Goal: Task Accomplishment & Management: Manage account settings

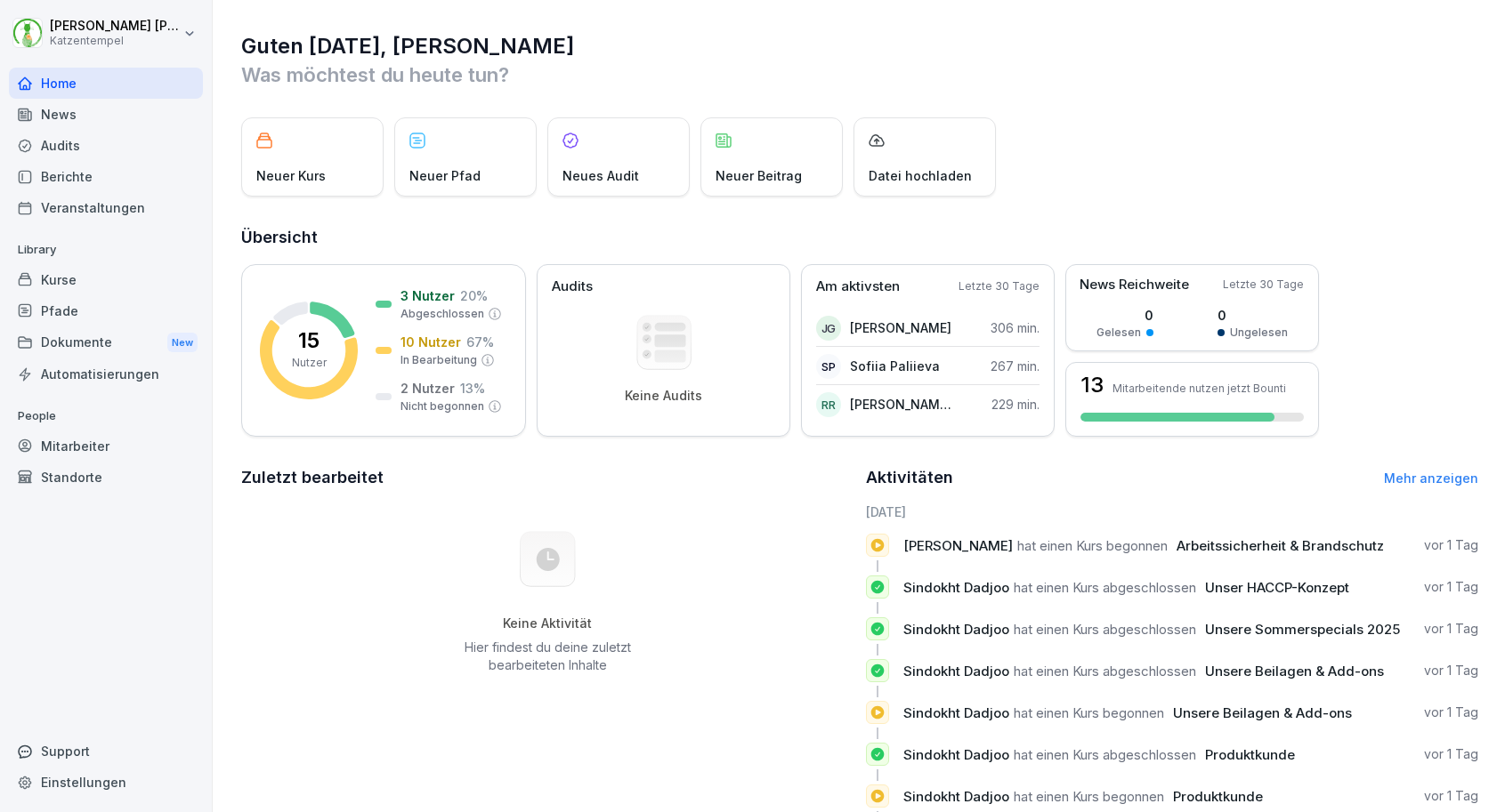
click at [103, 281] on div "Kurse" at bounding box center [106, 280] width 194 height 31
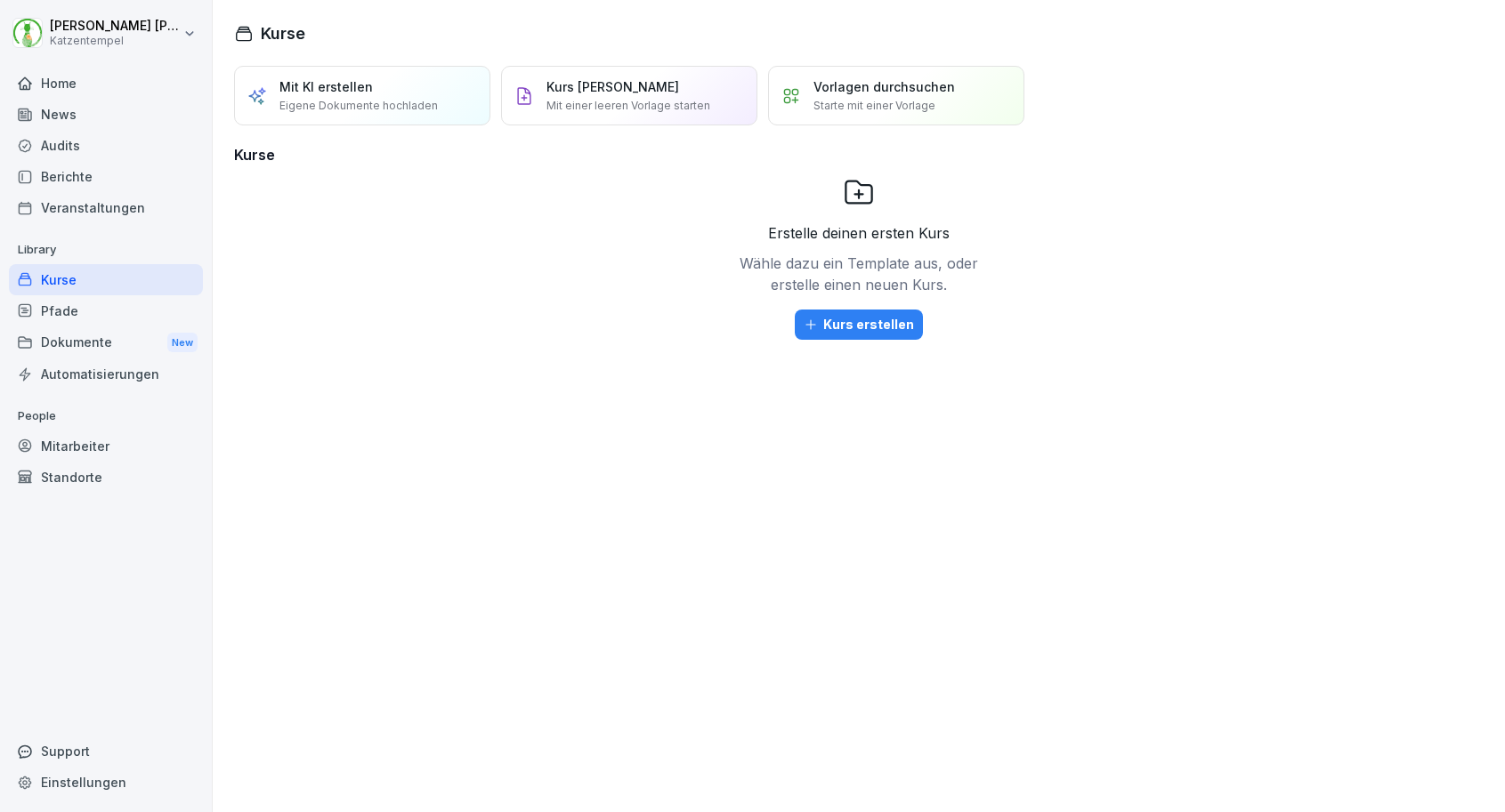
click at [103, 303] on div "Pfade" at bounding box center [106, 311] width 194 height 31
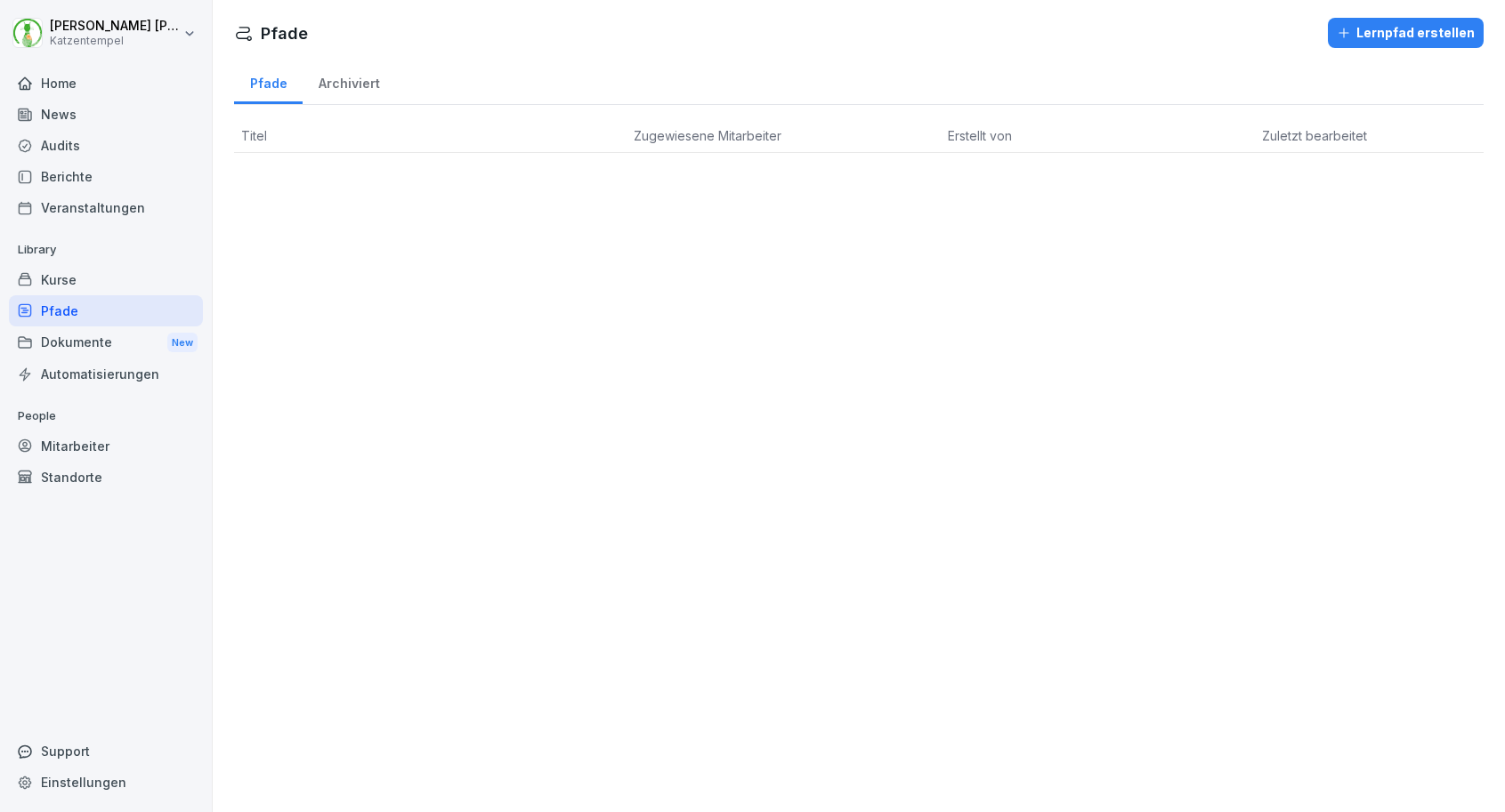
click at [107, 333] on div "Dokumente New" at bounding box center [106, 343] width 194 height 33
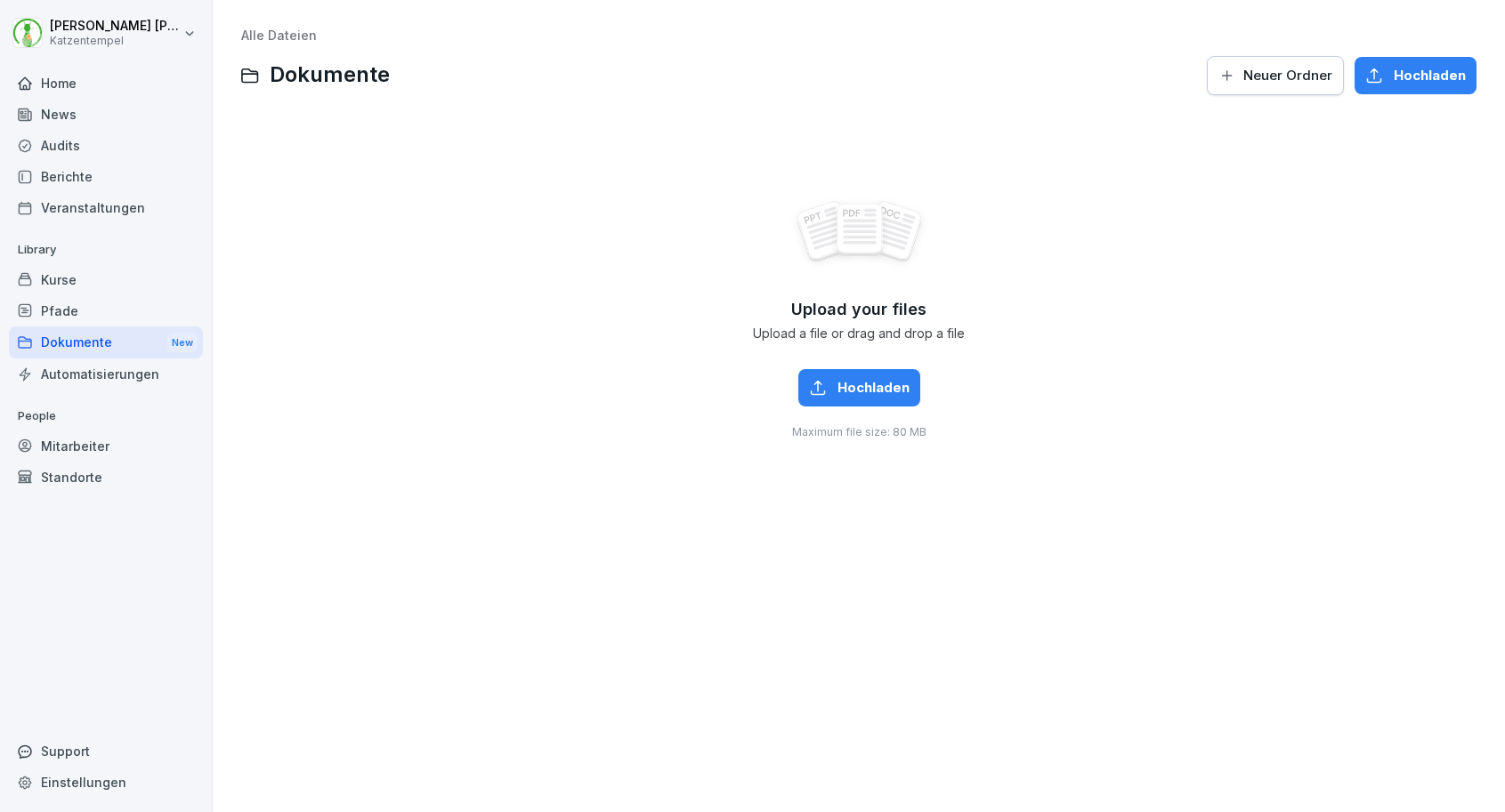
click at [109, 363] on div "Automatisierungen" at bounding box center [106, 374] width 194 height 31
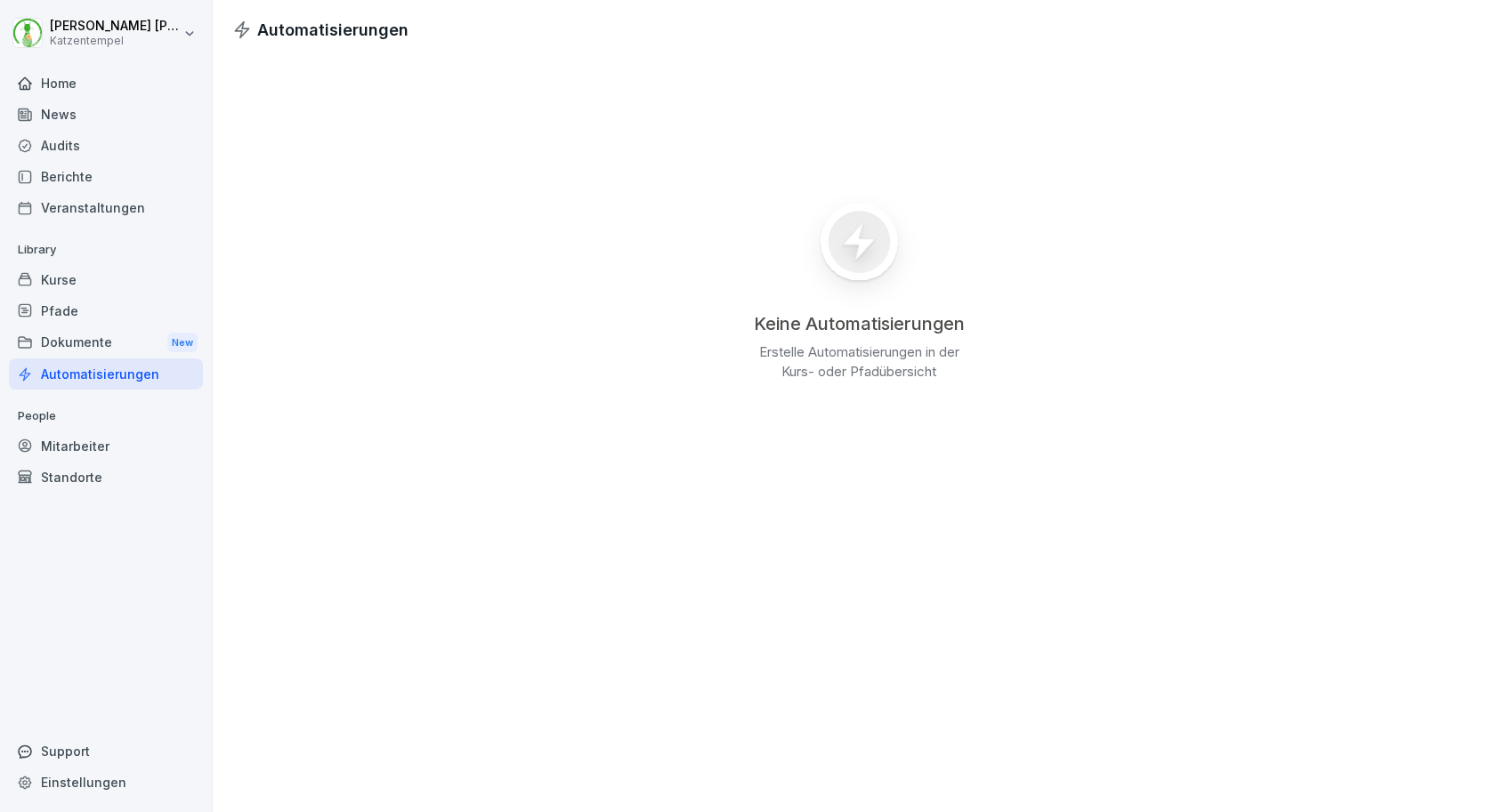
click at [105, 432] on div "Mitarbeiter" at bounding box center [106, 446] width 194 height 31
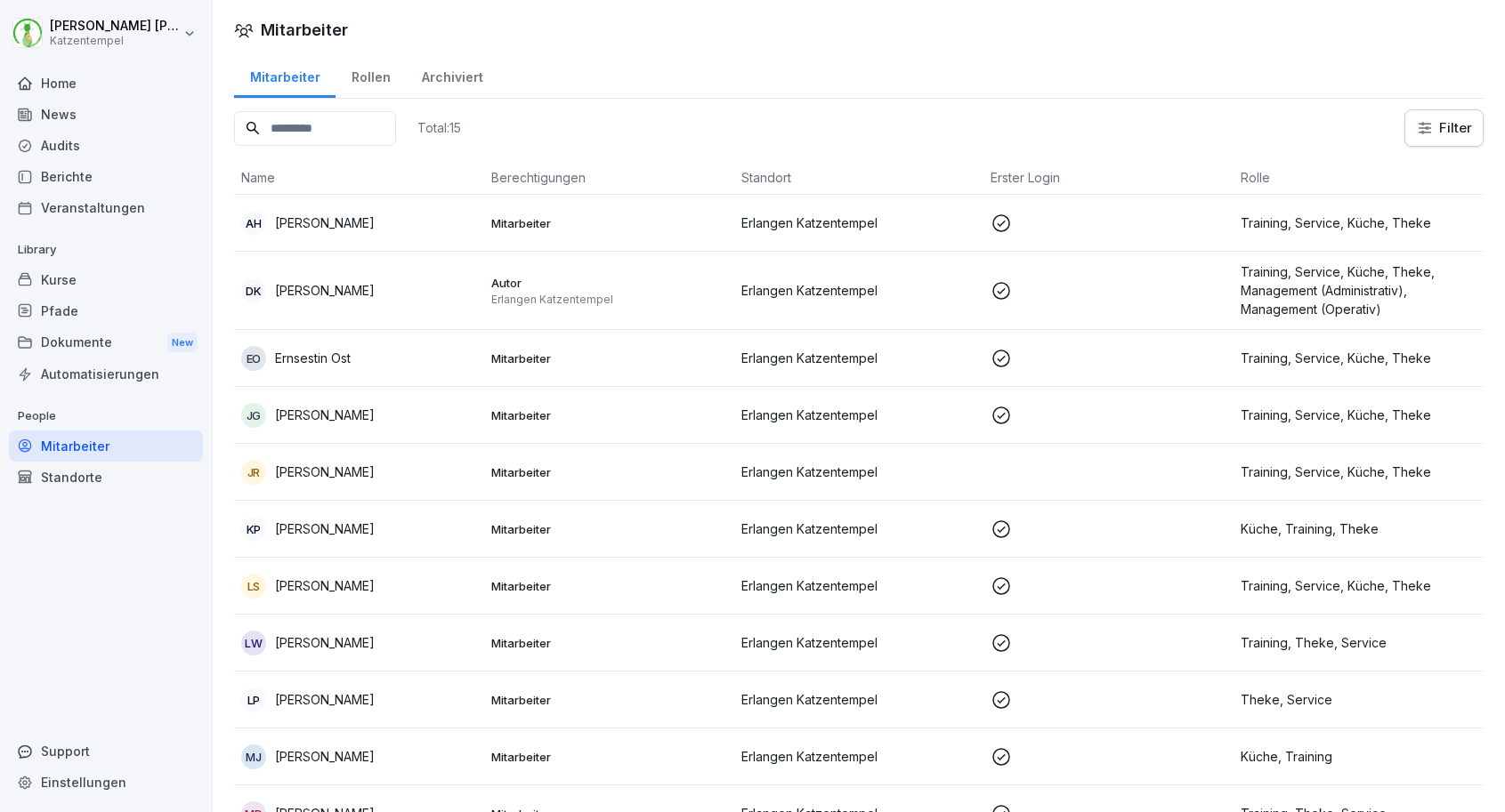
click at [373, 478] on div "JR [PERSON_NAME]" at bounding box center [359, 472] width 236 height 25
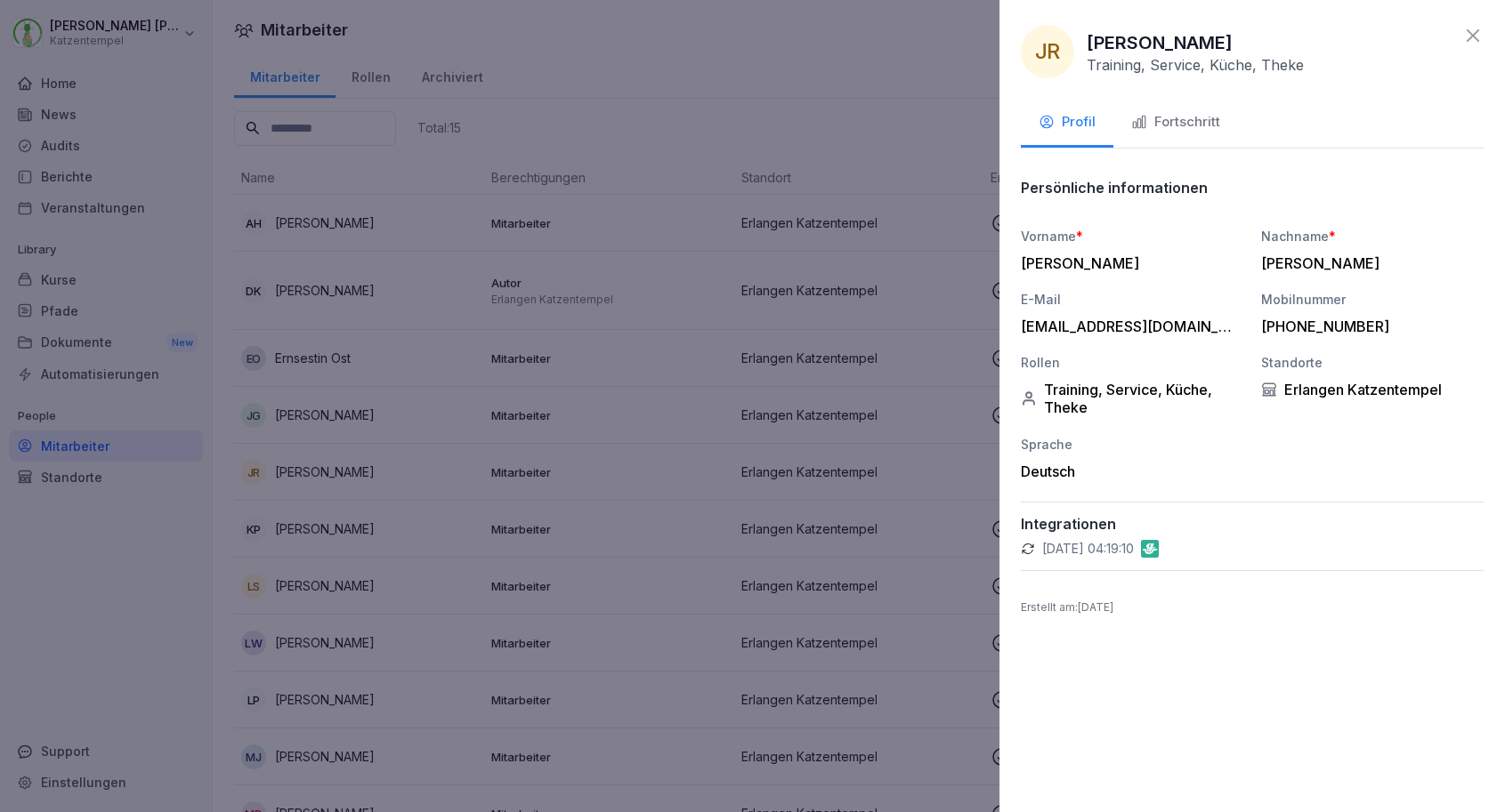
click at [1201, 122] on div "Fortschritt" at bounding box center [1175, 122] width 89 height 20
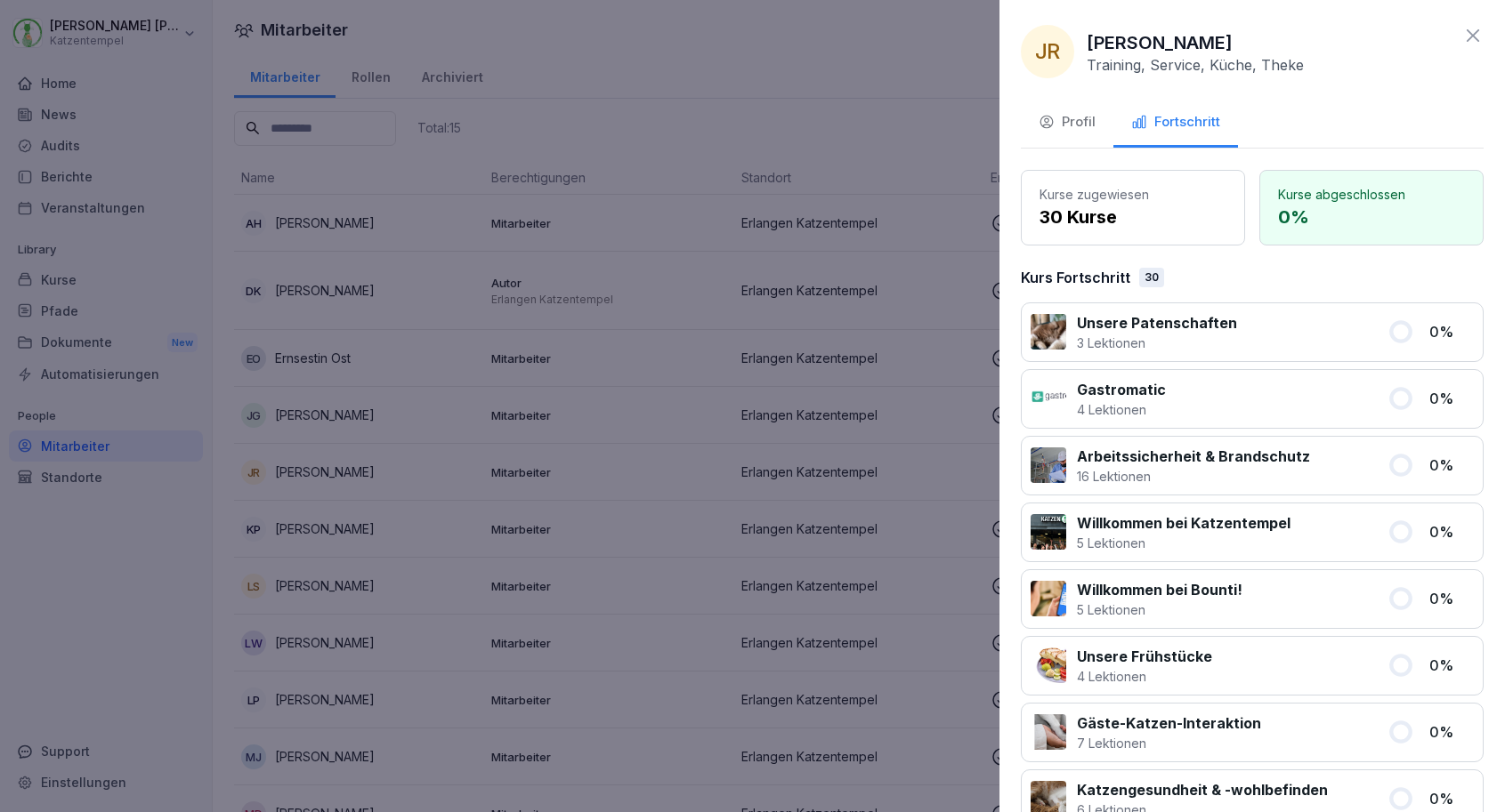
click at [1327, 340] on div at bounding box center [1312, 333] width 129 height 40
click at [1222, 323] on p "Unsere Patenschaften" at bounding box center [1156, 323] width 160 height 21
click at [1135, 394] on p "Gastromatic" at bounding box center [1120, 389] width 89 height 21
click at [1142, 475] on p "16 Lektionen" at bounding box center [1192, 476] width 233 height 18
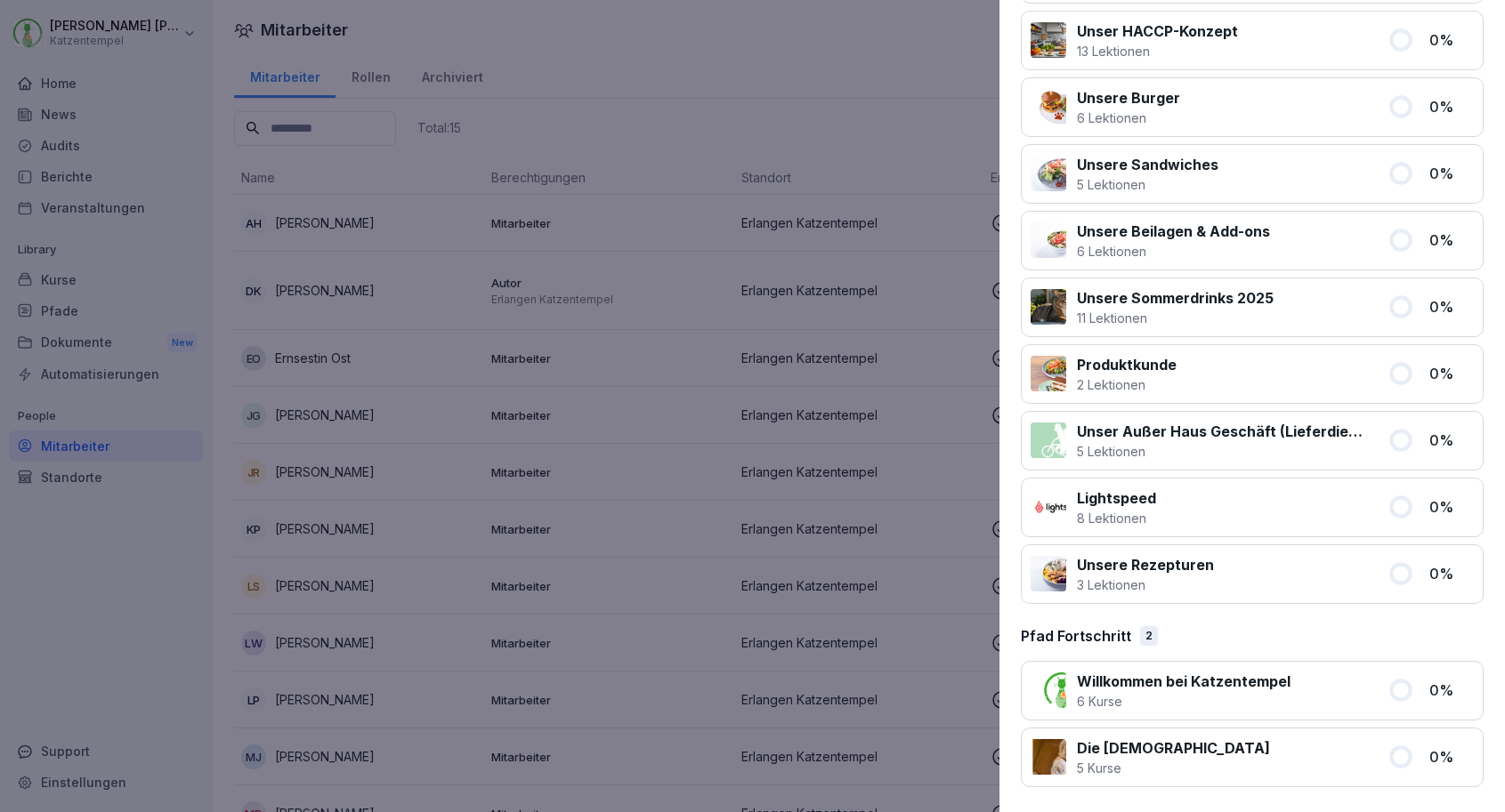
scroll to position [1692, 0]
click at [1095, 694] on p "6 Kurse" at bounding box center [1183, 702] width 213 height 18
click at [1097, 747] on p "Die [DEMOGRAPHIC_DATA]" at bounding box center [1173, 749] width 193 height 21
click at [139, 300] on div at bounding box center [752, 406] width 1505 height 812
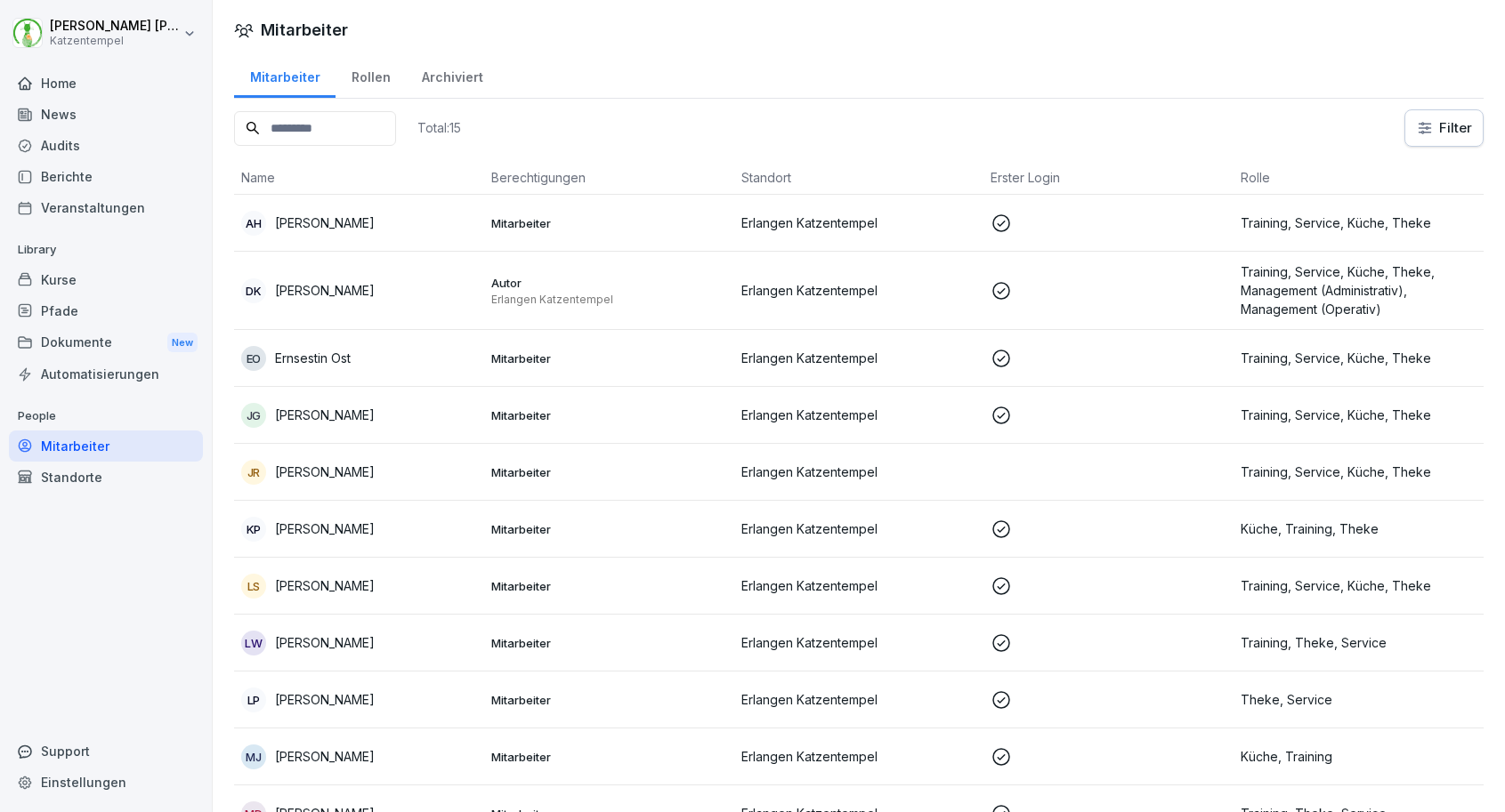
click at [102, 283] on div "Kurse" at bounding box center [106, 280] width 194 height 31
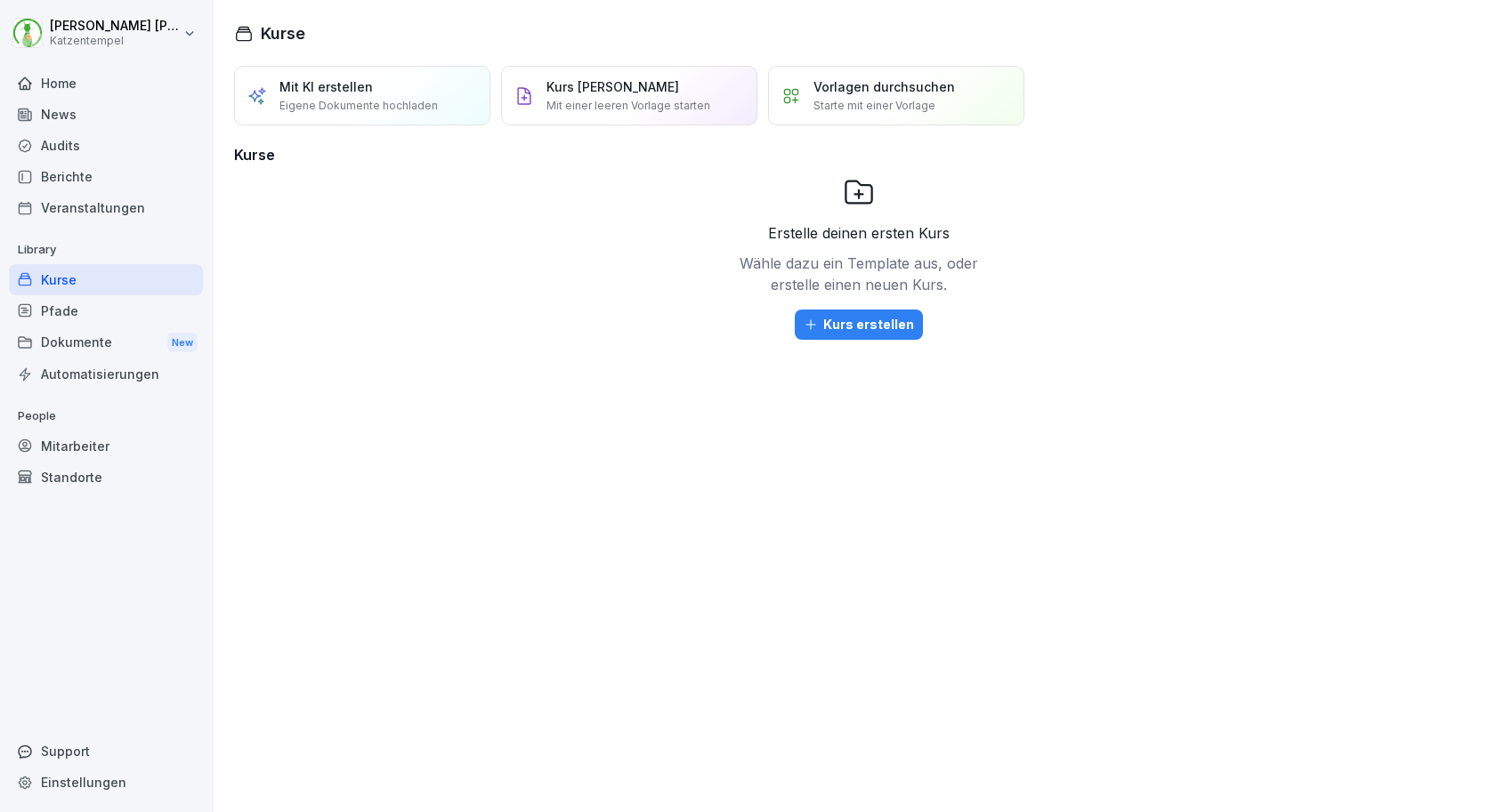
click at [104, 171] on div "Berichte" at bounding box center [106, 177] width 194 height 31
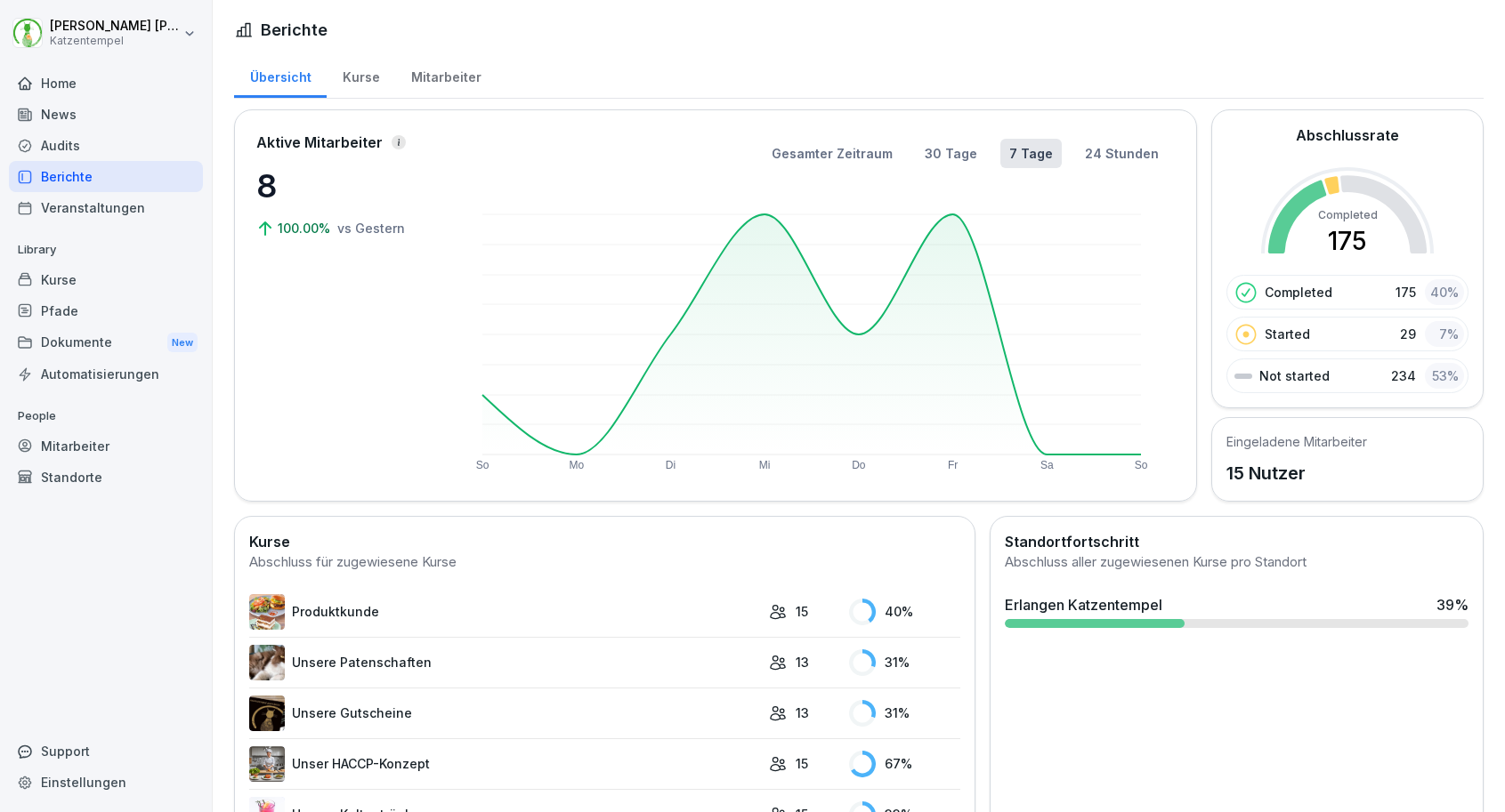
click at [108, 435] on div "Mitarbeiter" at bounding box center [106, 446] width 194 height 31
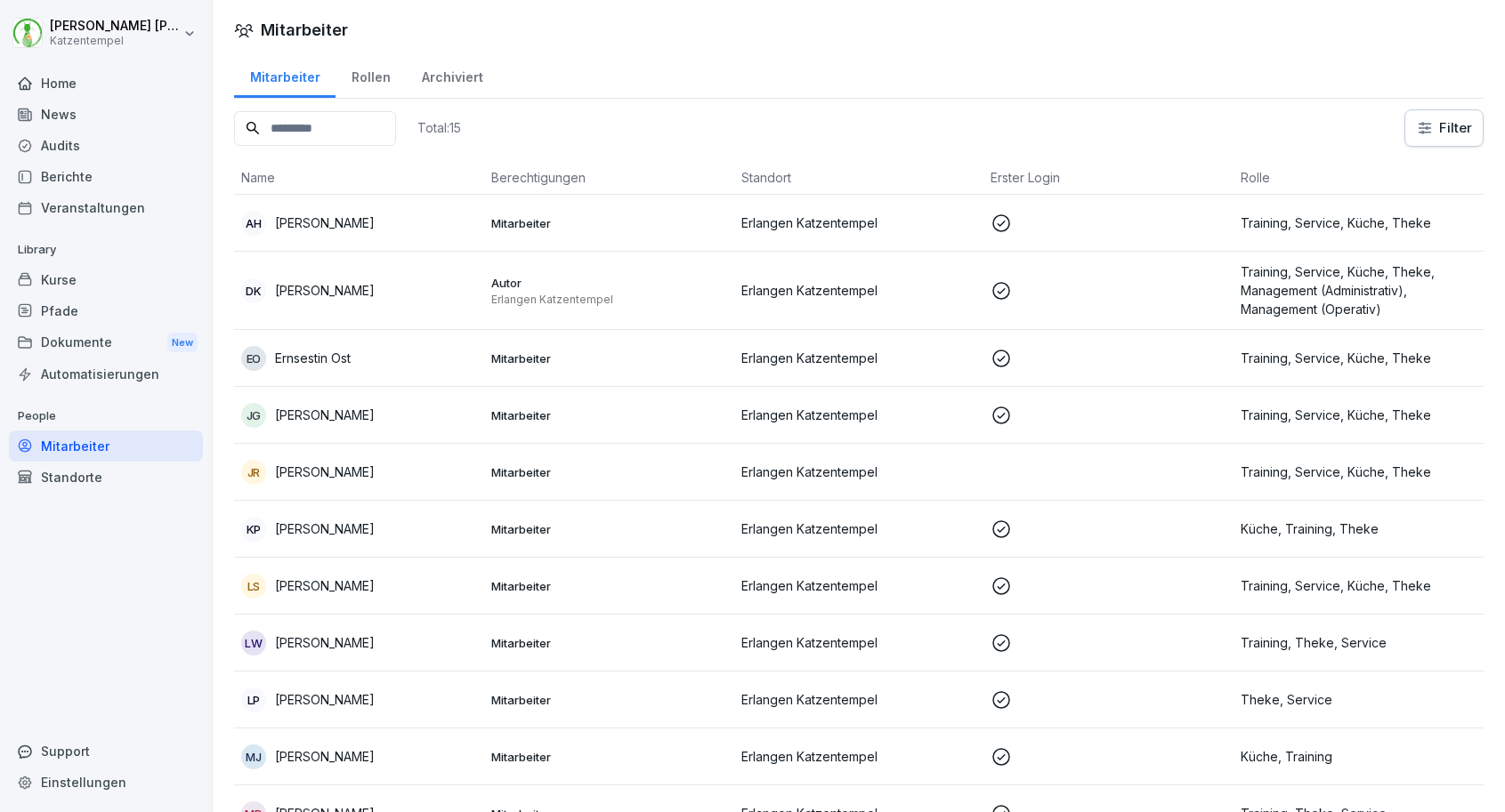
click at [1125, 354] on p at bounding box center [1109, 358] width 236 height 21
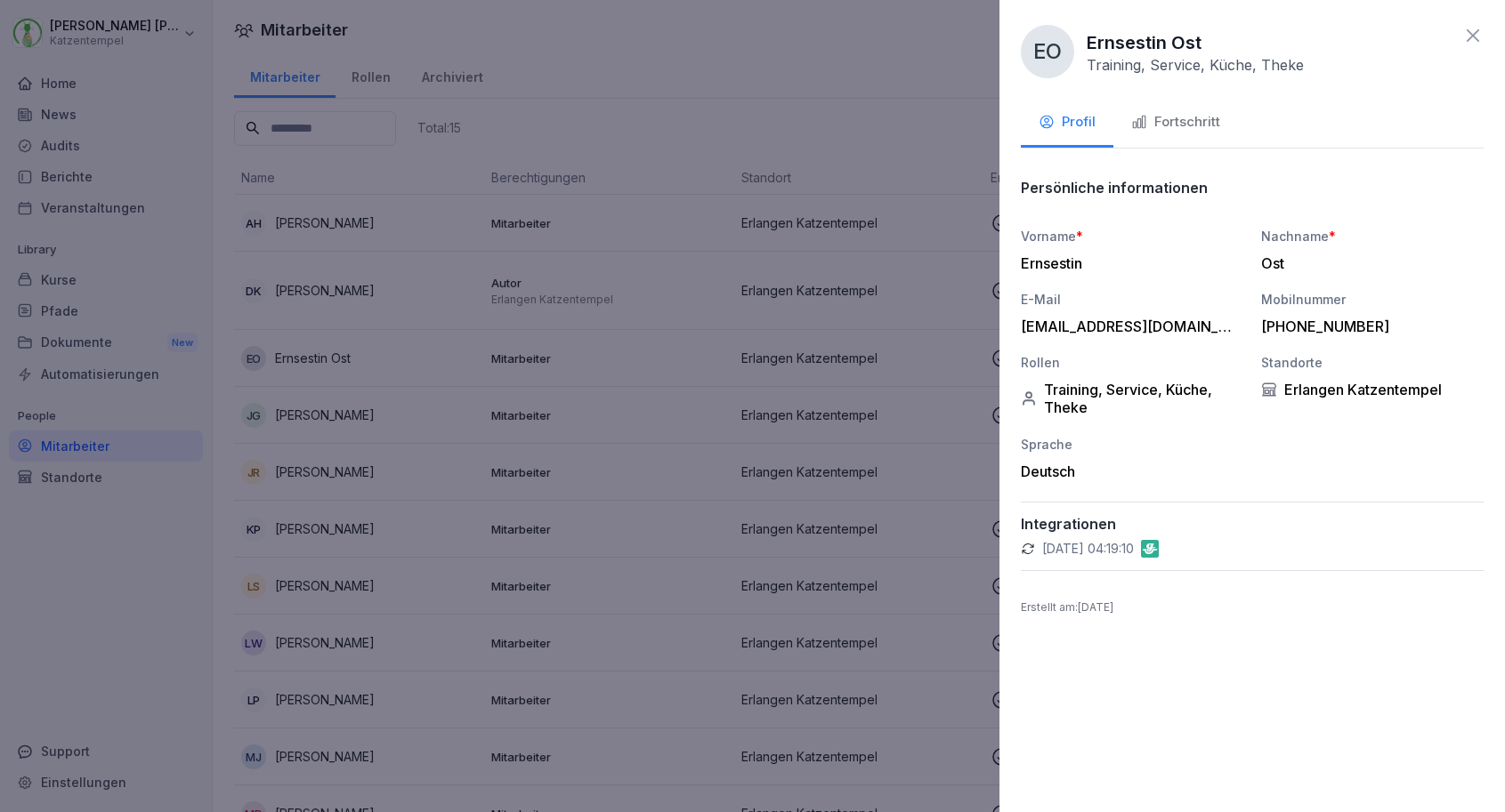
click at [1191, 132] on button "Fortschritt" at bounding box center [1175, 123] width 124 height 48
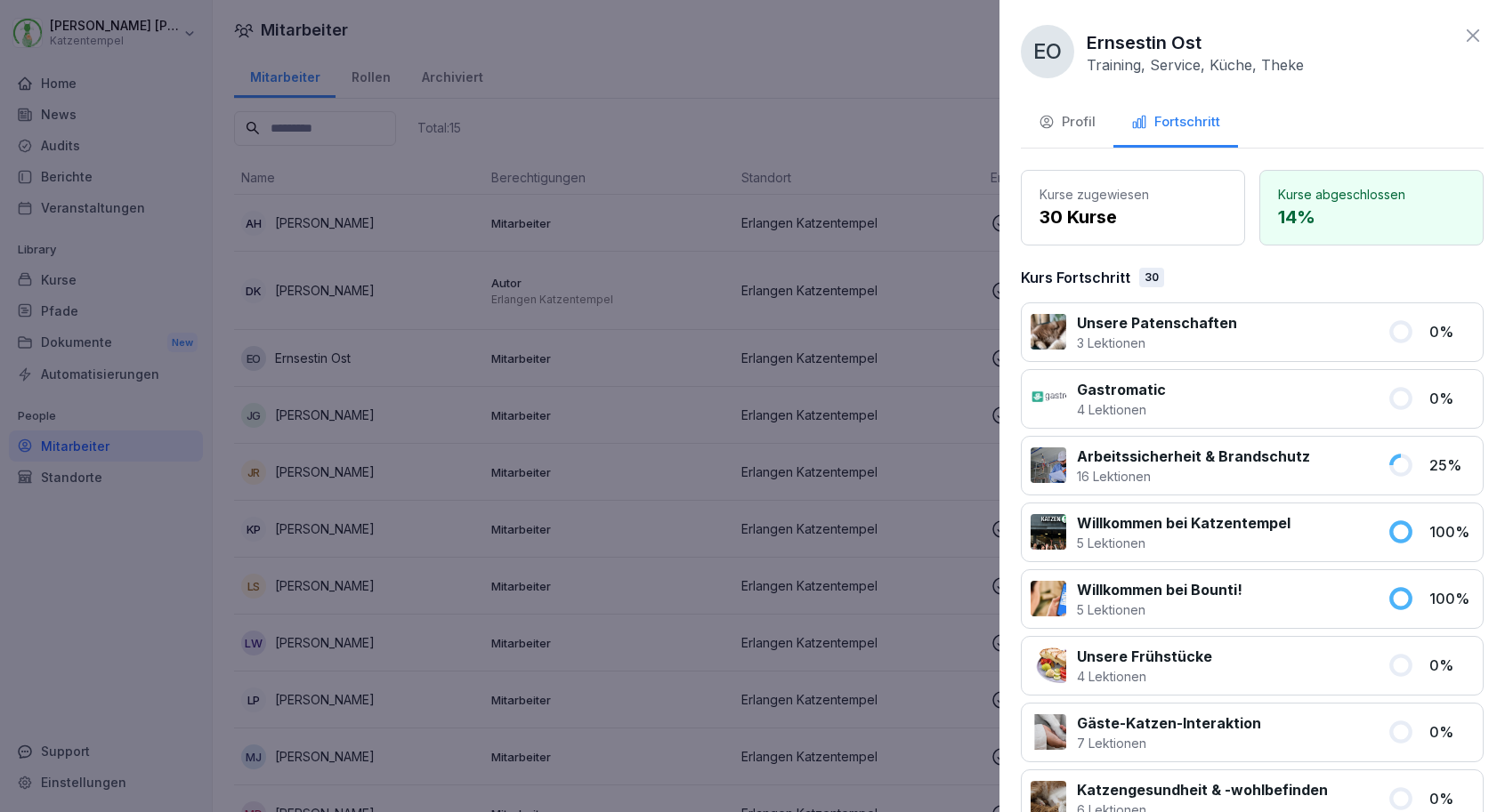
click at [1325, 216] on p "14 %" at bounding box center [1371, 216] width 187 height 27
click at [1320, 186] on p "Kurse abgeschlossen" at bounding box center [1371, 194] width 187 height 18
click at [1191, 311] on div "Unsere Patenschaften 3 Lektionen 0 %" at bounding box center [1251, 332] width 463 height 60
click at [1178, 338] on p "3 Lektionen" at bounding box center [1156, 343] width 160 height 18
click at [1064, 340] on div at bounding box center [1048, 331] width 36 height 36
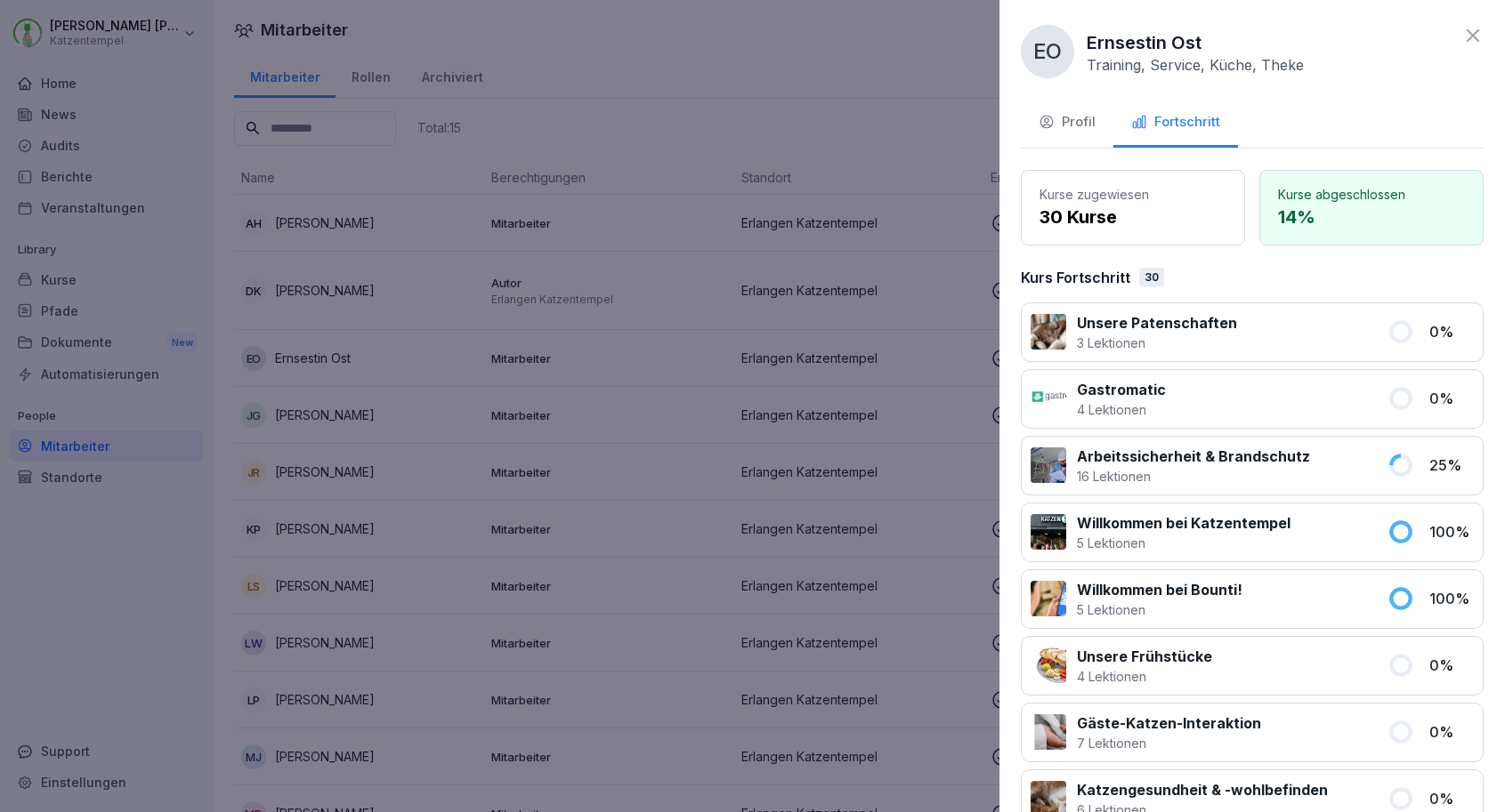
click at [1051, 337] on div at bounding box center [1048, 331] width 36 height 36
click at [1046, 394] on div at bounding box center [1048, 398] width 36 height 36
click at [1049, 457] on div at bounding box center [1048, 465] width 36 height 36
click at [638, 434] on div at bounding box center [752, 406] width 1505 height 812
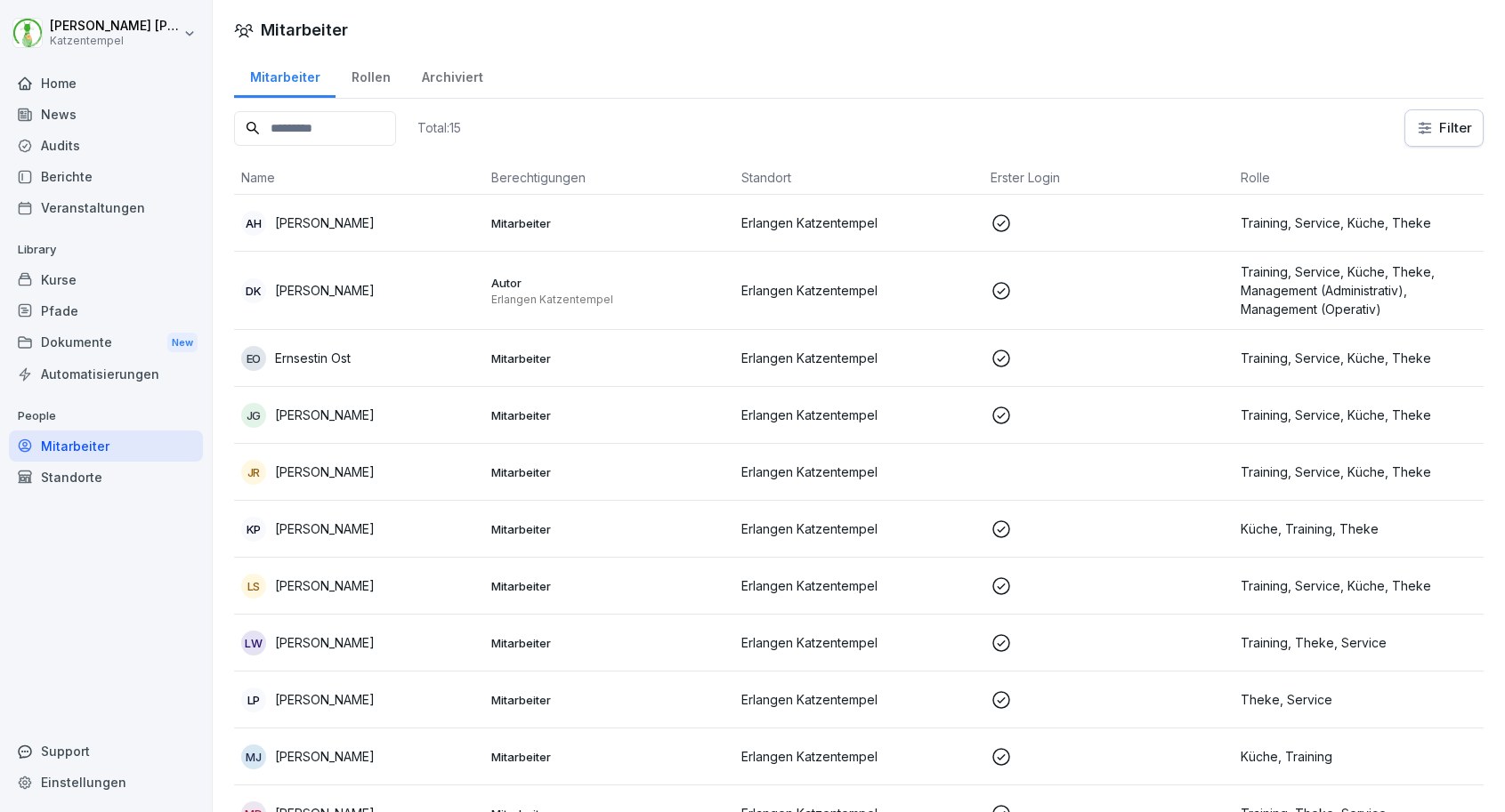
click at [112, 285] on div "Kurse" at bounding box center [106, 280] width 194 height 31
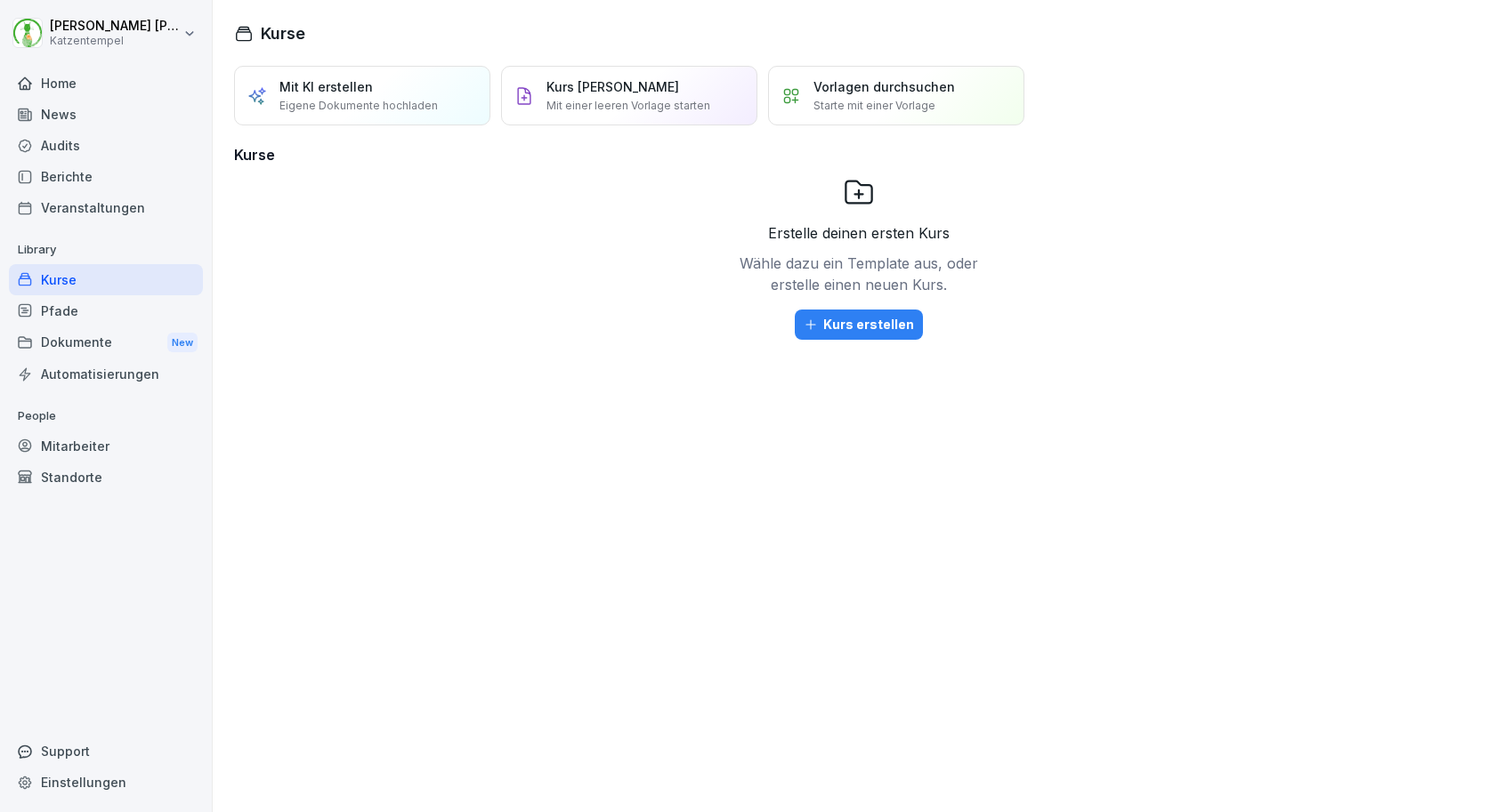
click at [112, 303] on div "Pfade" at bounding box center [106, 311] width 194 height 31
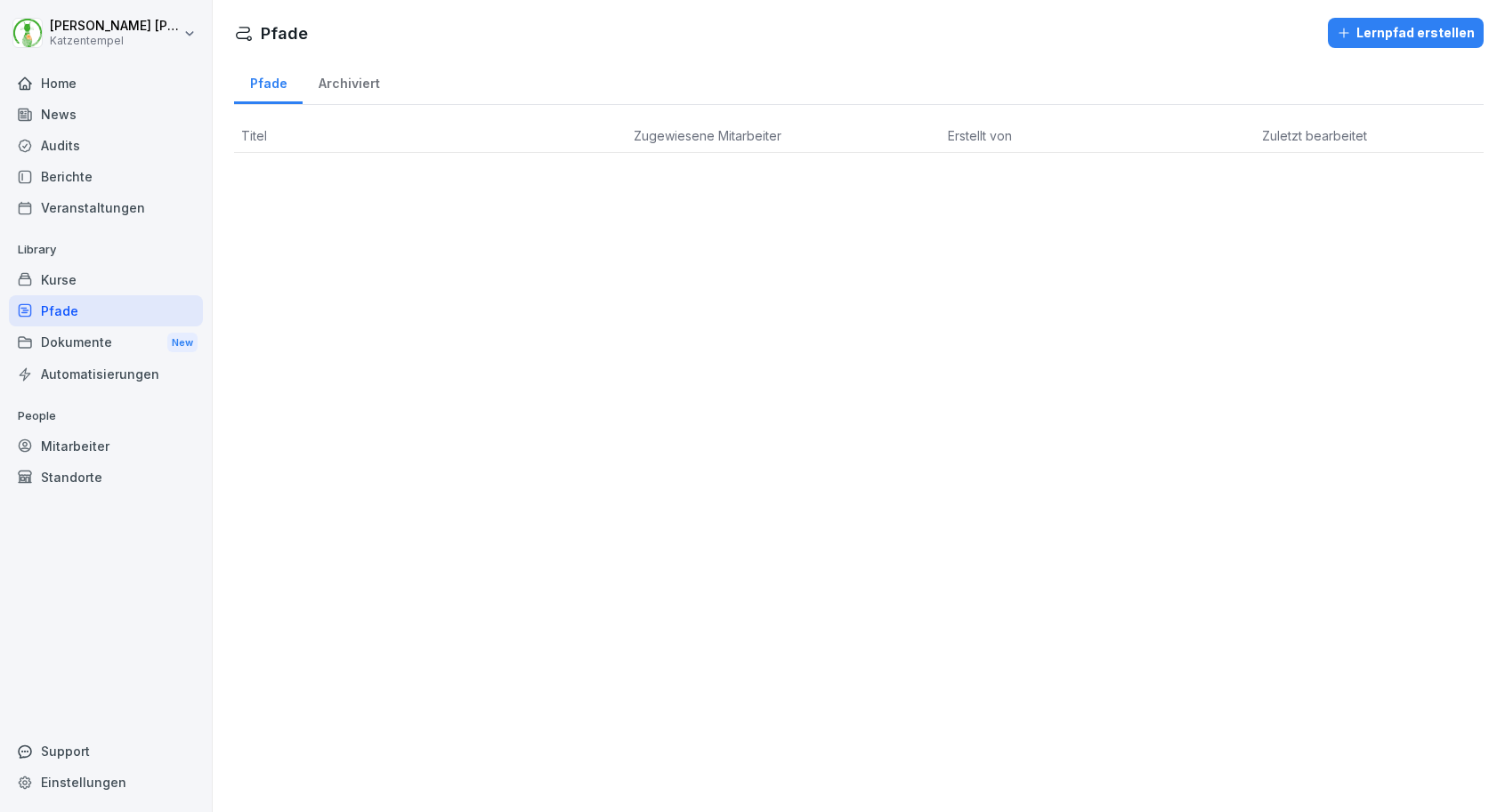
click at [111, 326] on div "Dokumente New" at bounding box center [106, 343] width 194 height 33
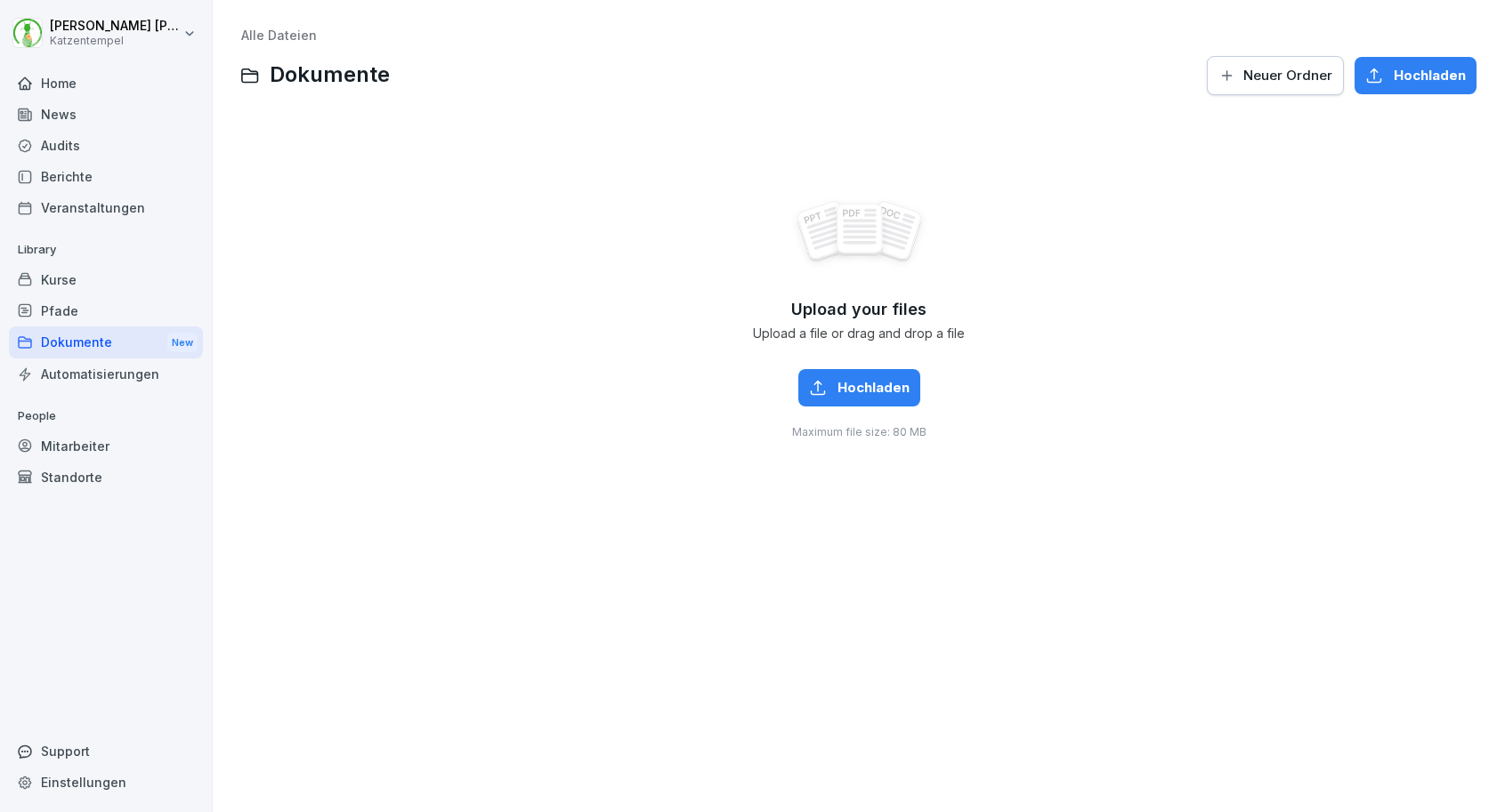
click at [114, 368] on div "Automatisierungen" at bounding box center [106, 374] width 194 height 31
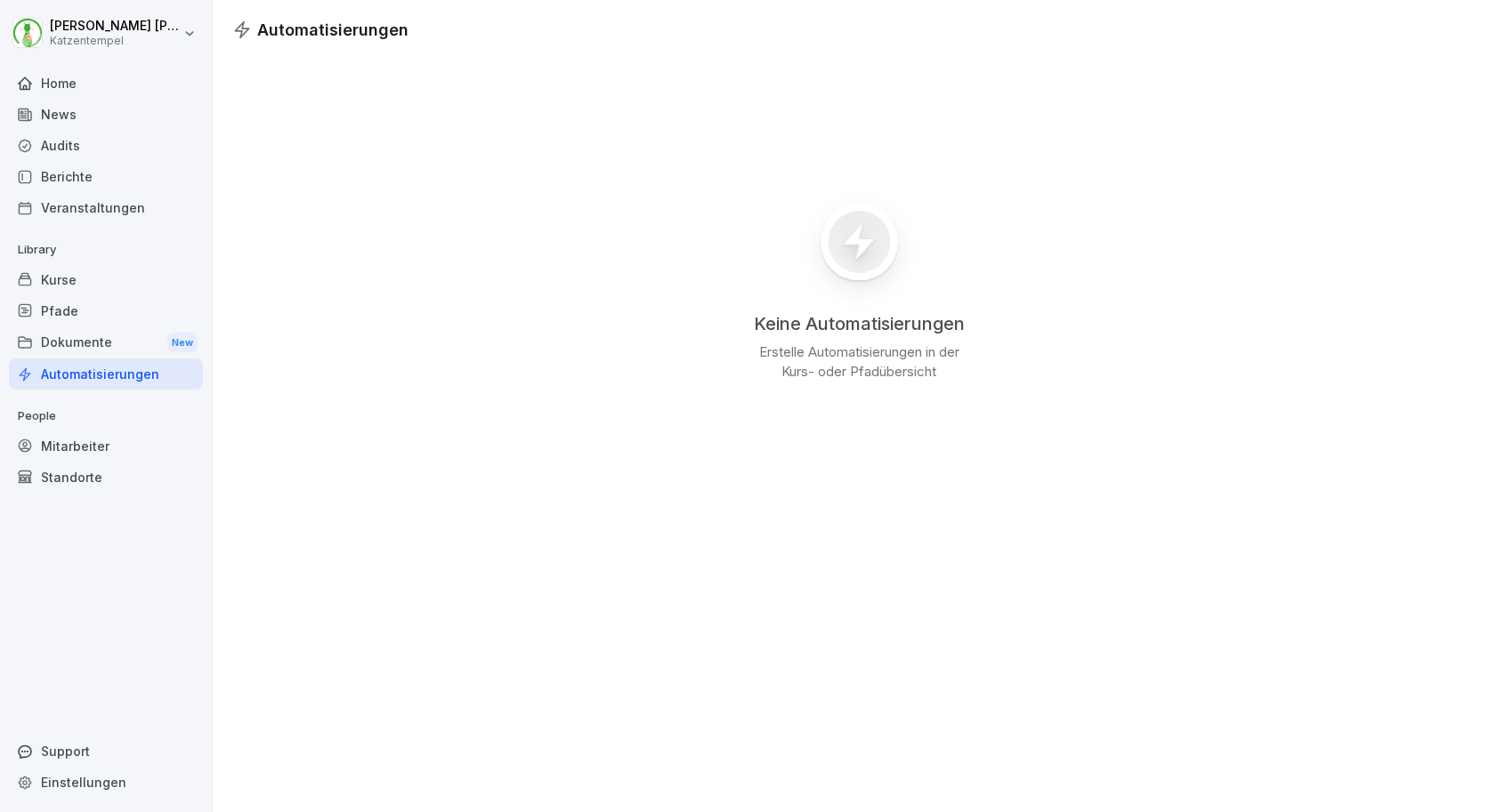
click at [86, 211] on div "Veranstaltungen" at bounding box center [106, 208] width 194 height 31
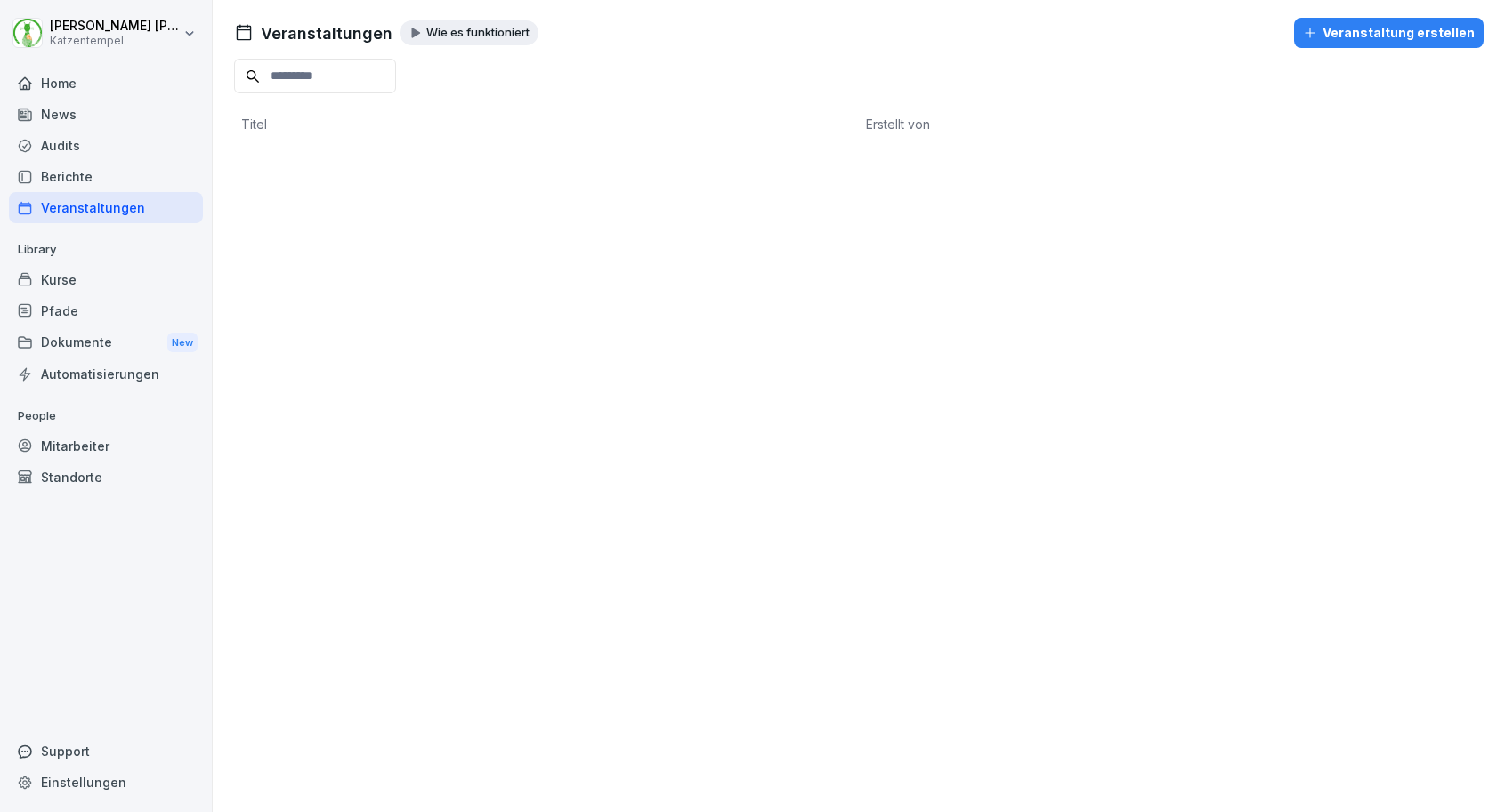
click at [72, 117] on div "News" at bounding box center [106, 114] width 194 height 31
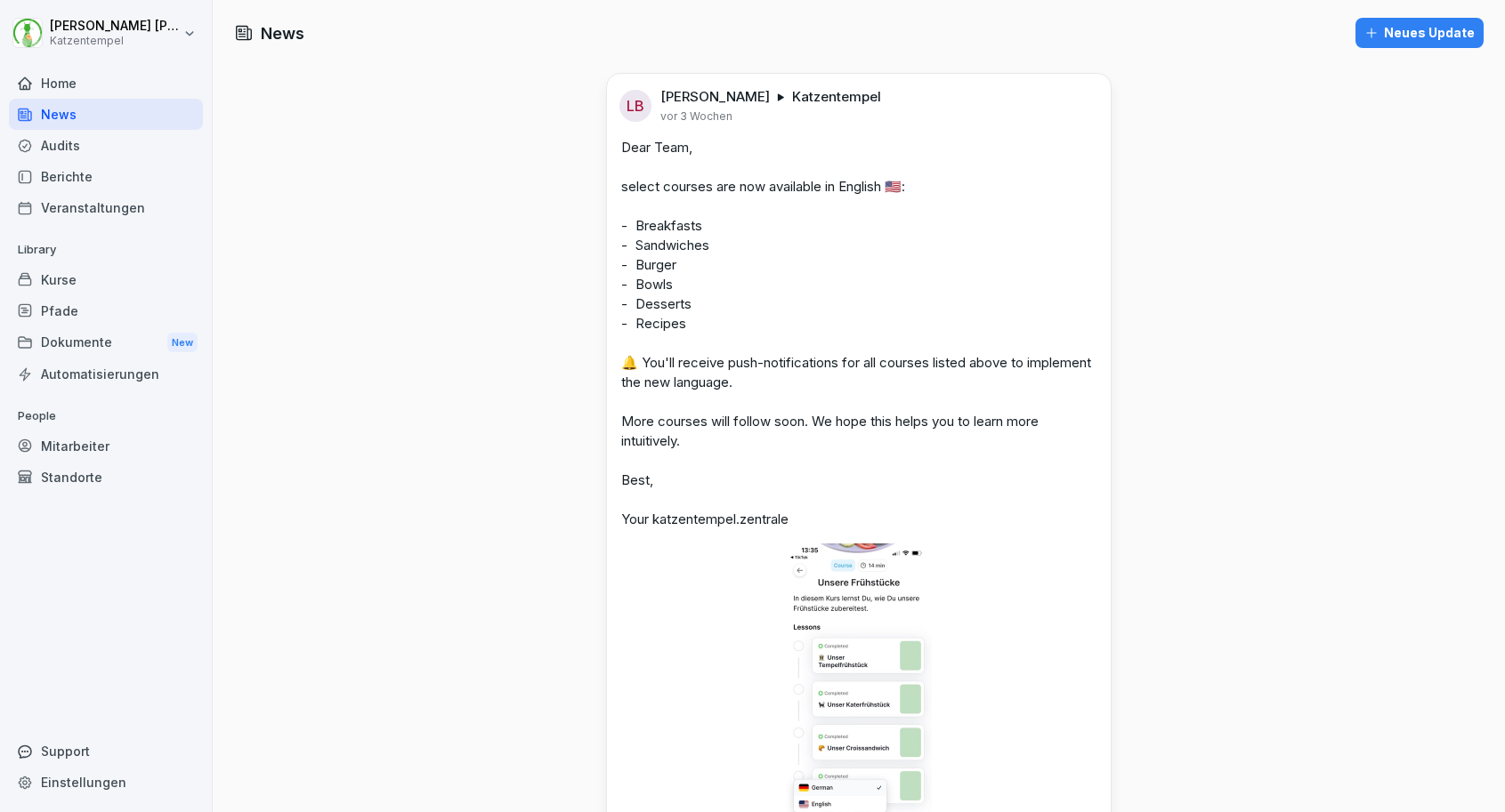
click at [71, 79] on div "Home" at bounding box center [106, 84] width 194 height 31
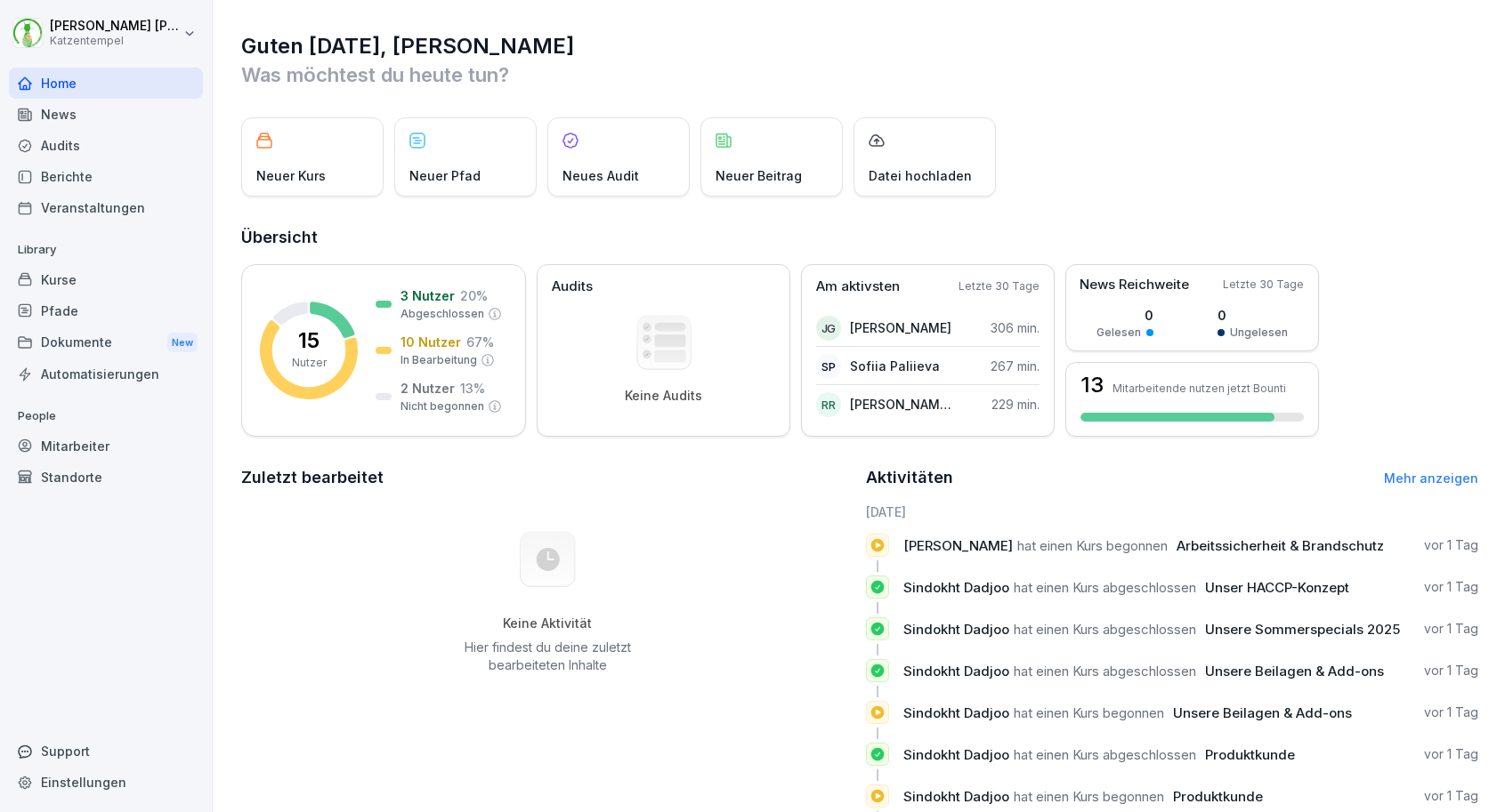
click at [83, 475] on div "Standorte" at bounding box center [106, 477] width 194 height 31
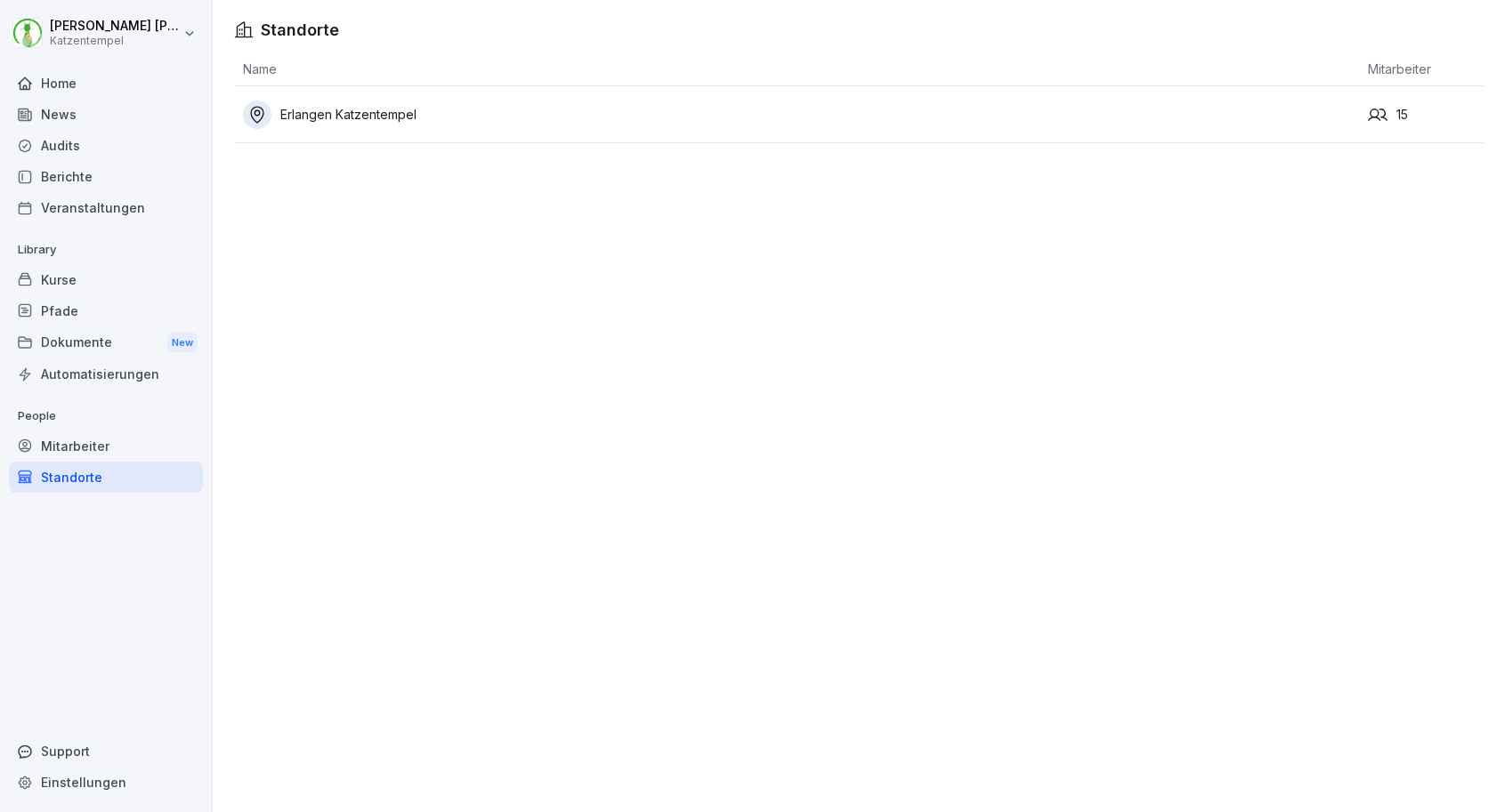
click at [326, 122] on div "Erlangen Katzentempel" at bounding box center [800, 114] width 1116 height 29
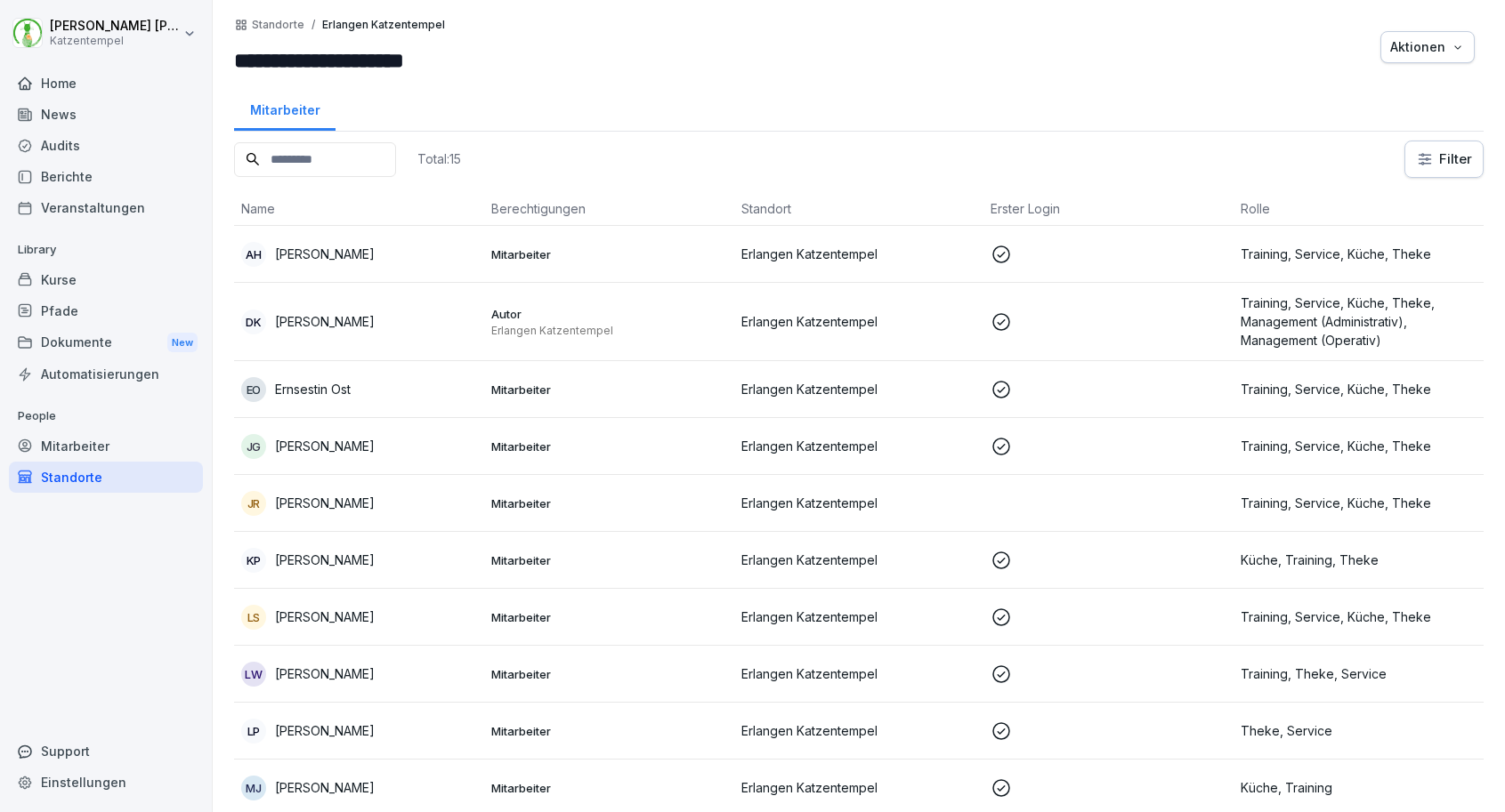
click at [351, 509] on div "JR [PERSON_NAME]" at bounding box center [359, 503] width 236 height 25
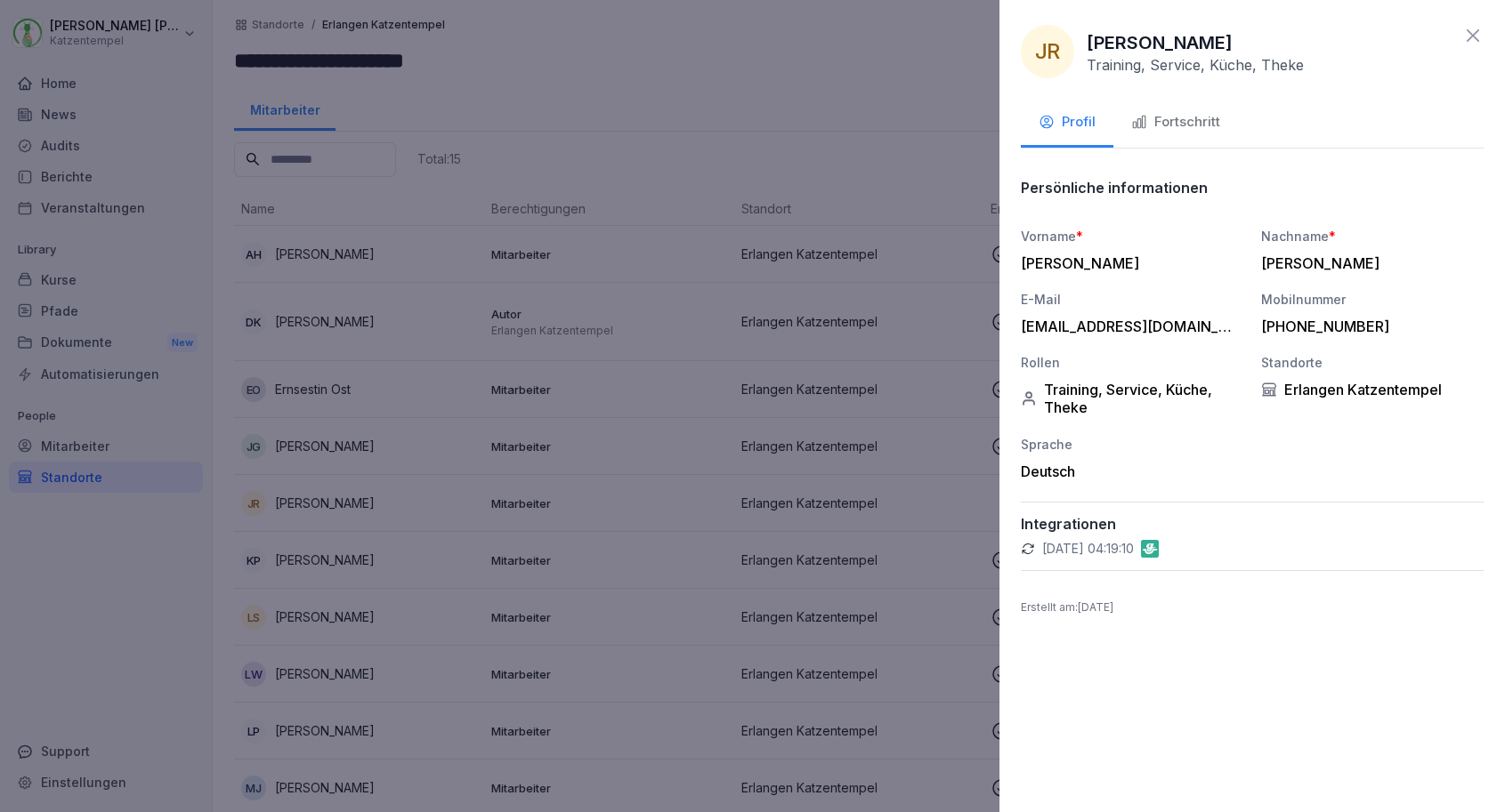
click at [1120, 259] on div "[PERSON_NAME]" at bounding box center [1127, 263] width 213 height 17
click at [1159, 117] on div "Fortschritt" at bounding box center [1175, 122] width 89 height 20
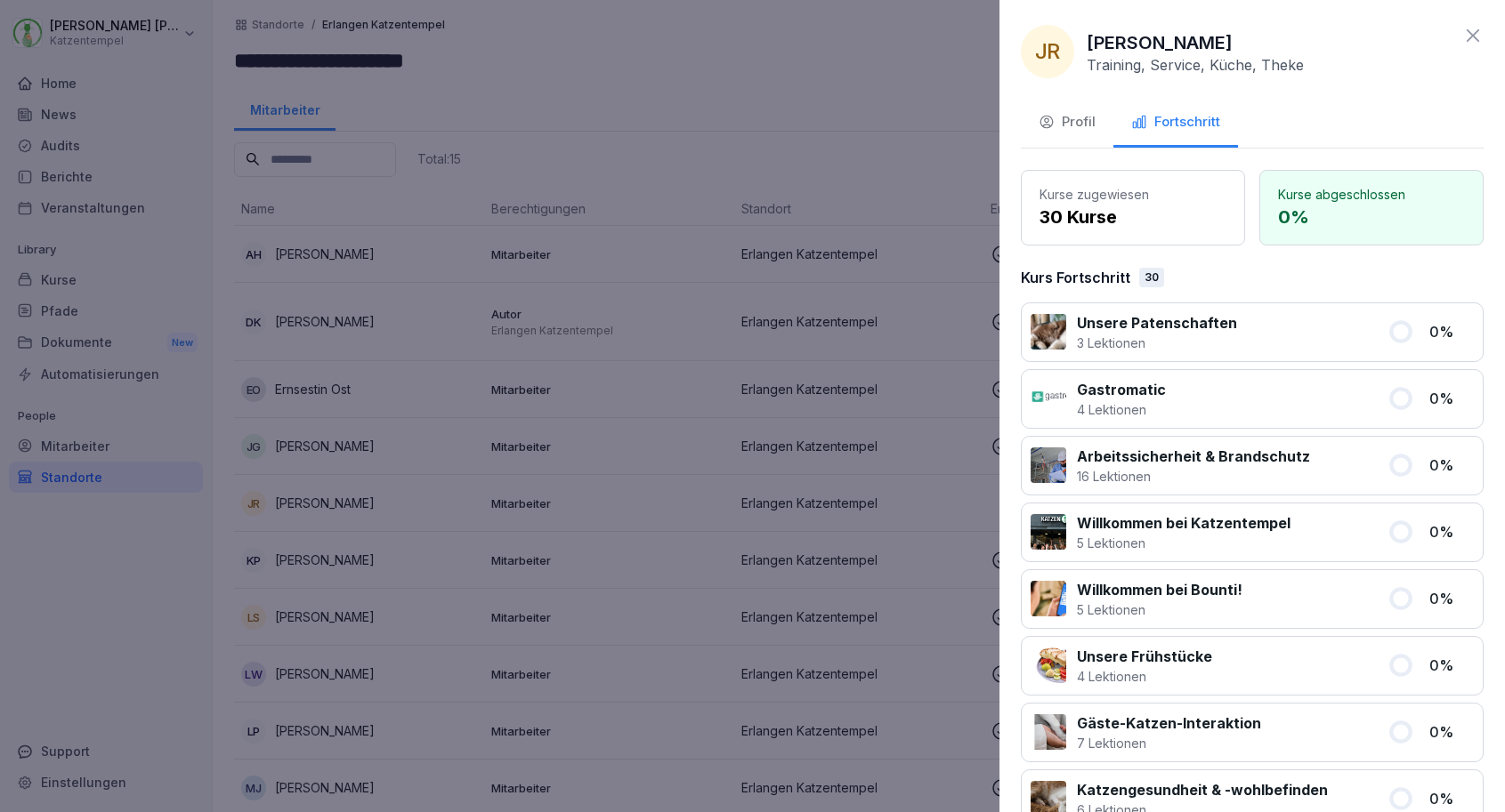
click at [1132, 397] on p "Gastromatic" at bounding box center [1120, 389] width 89 height 21
click at [1132, 389] on p "Gastromatic" at bounding box center [1120, 389] width 89 height 21
click at [987, 395] on div at bounding box center [752, 406] width 1505 height 812
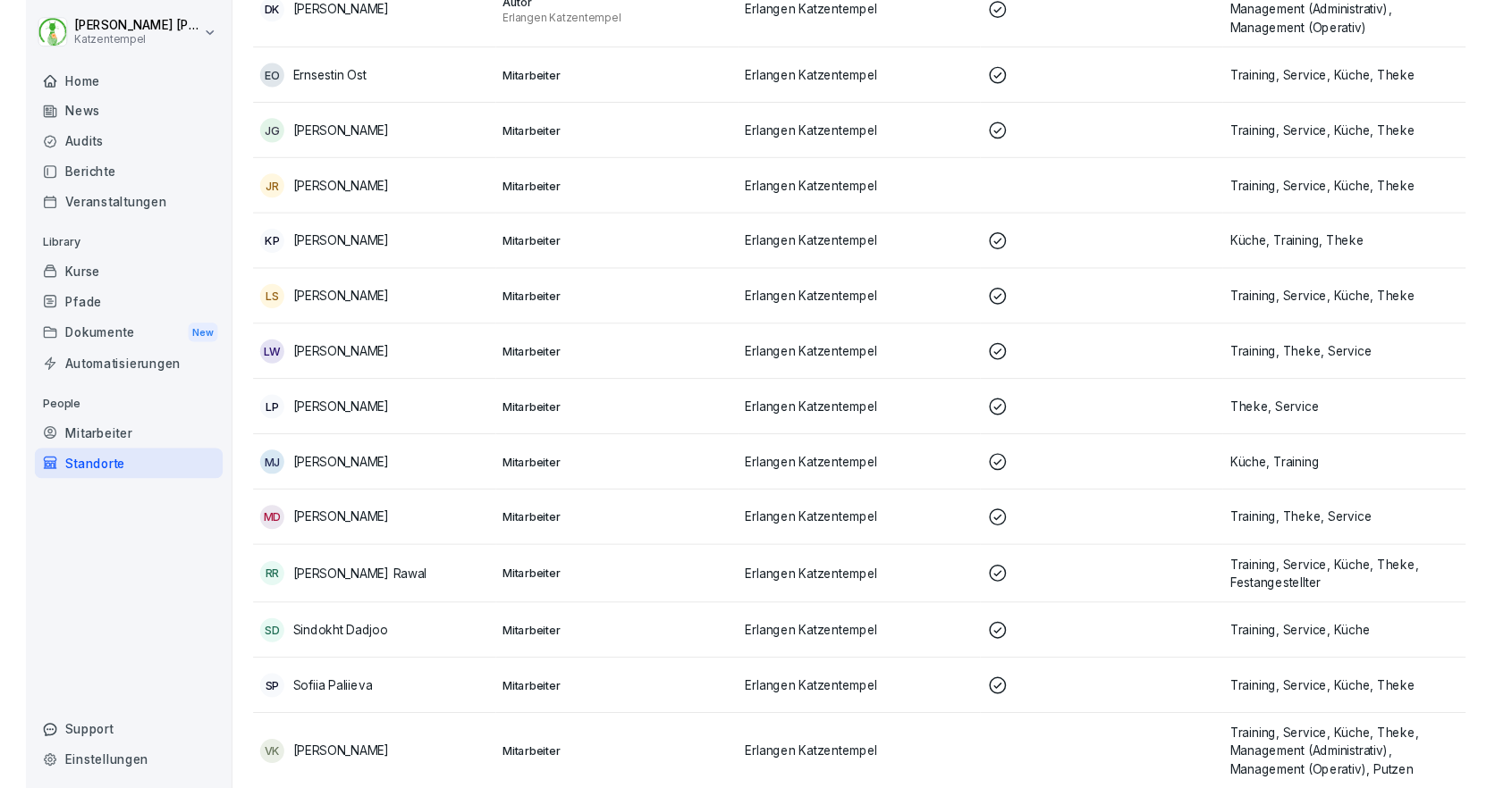
scroll to position [314, 0]
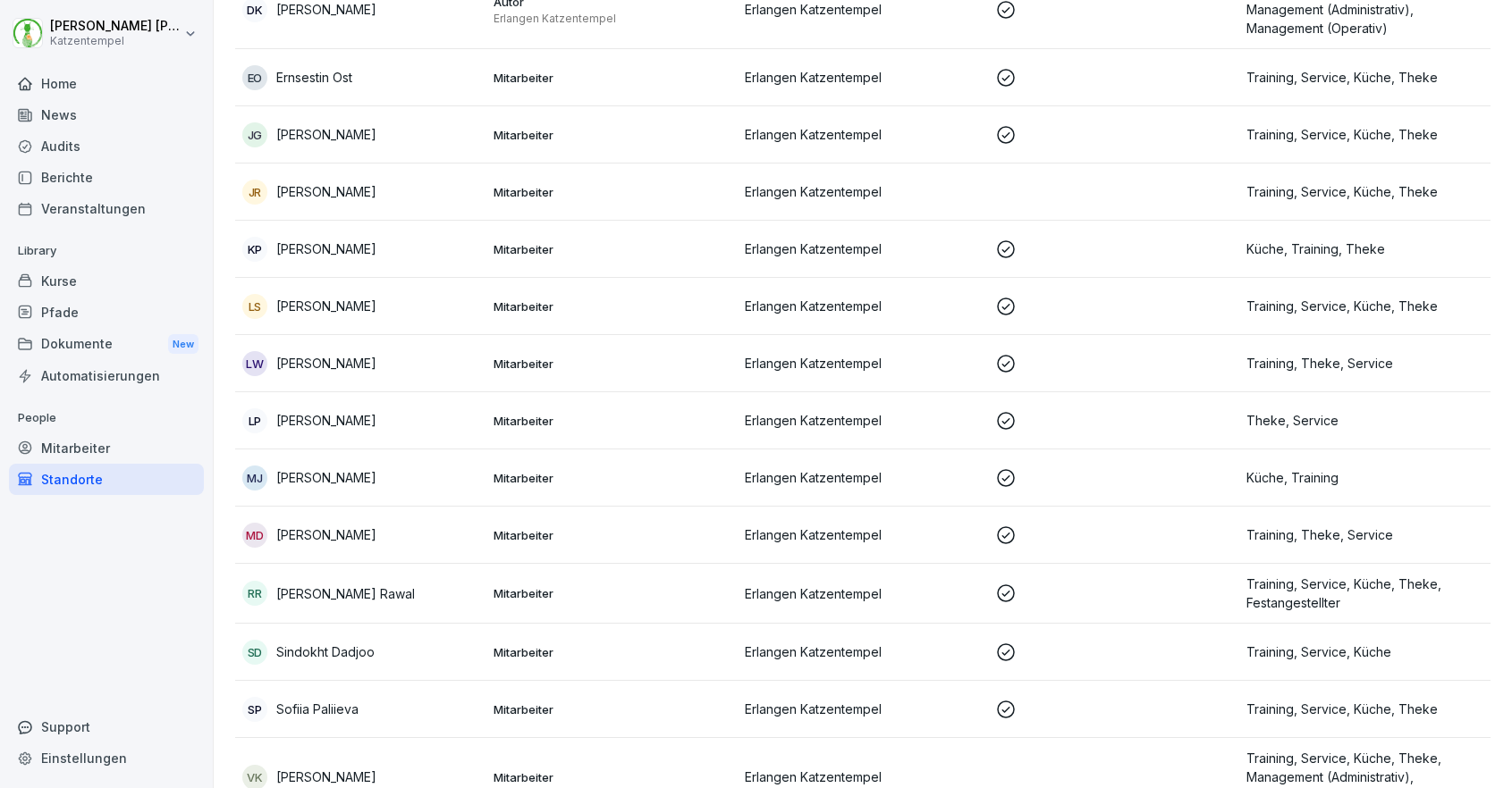
click at [336, 535] on p "[PERSON_NAME]" at bounding box center [326, 535] width 100 height 18
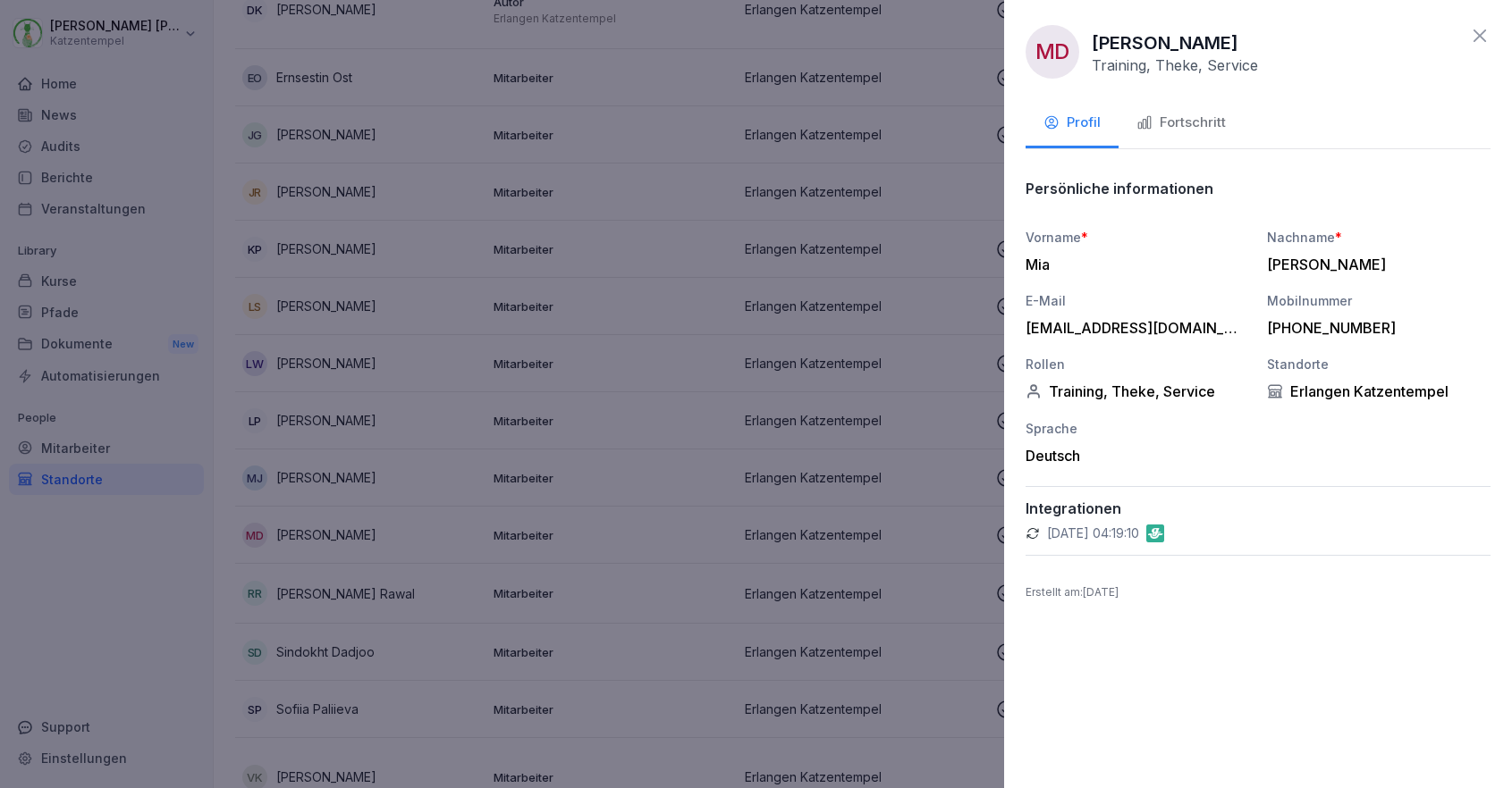
click at [1179, 123] on div "Fortschritt" at bounding box center [1180, 123] width 90 height 20
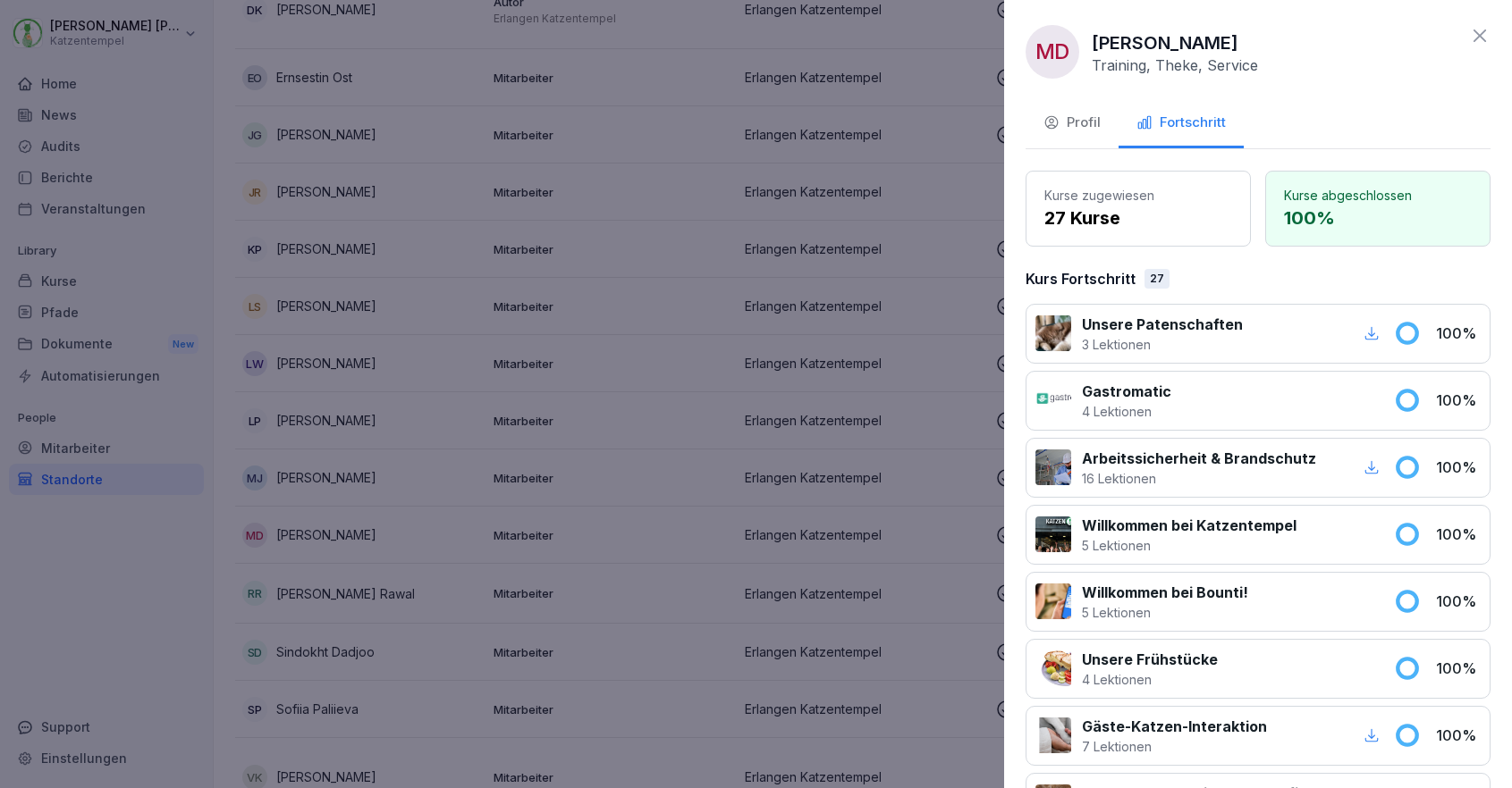
click at [1104, 328] on p "Unsere Patenschaften" at bounding box center [1162, 324] width 161 height 21
click at [1061, 332] on div at bounding box center [1053, 333] width 36 height 36
click at [1067, 395] on div at bounding box center [1053, 400] width 36 height 36
click at [867, 351] on div at bounding box center [756, 394] width 1512 height 788
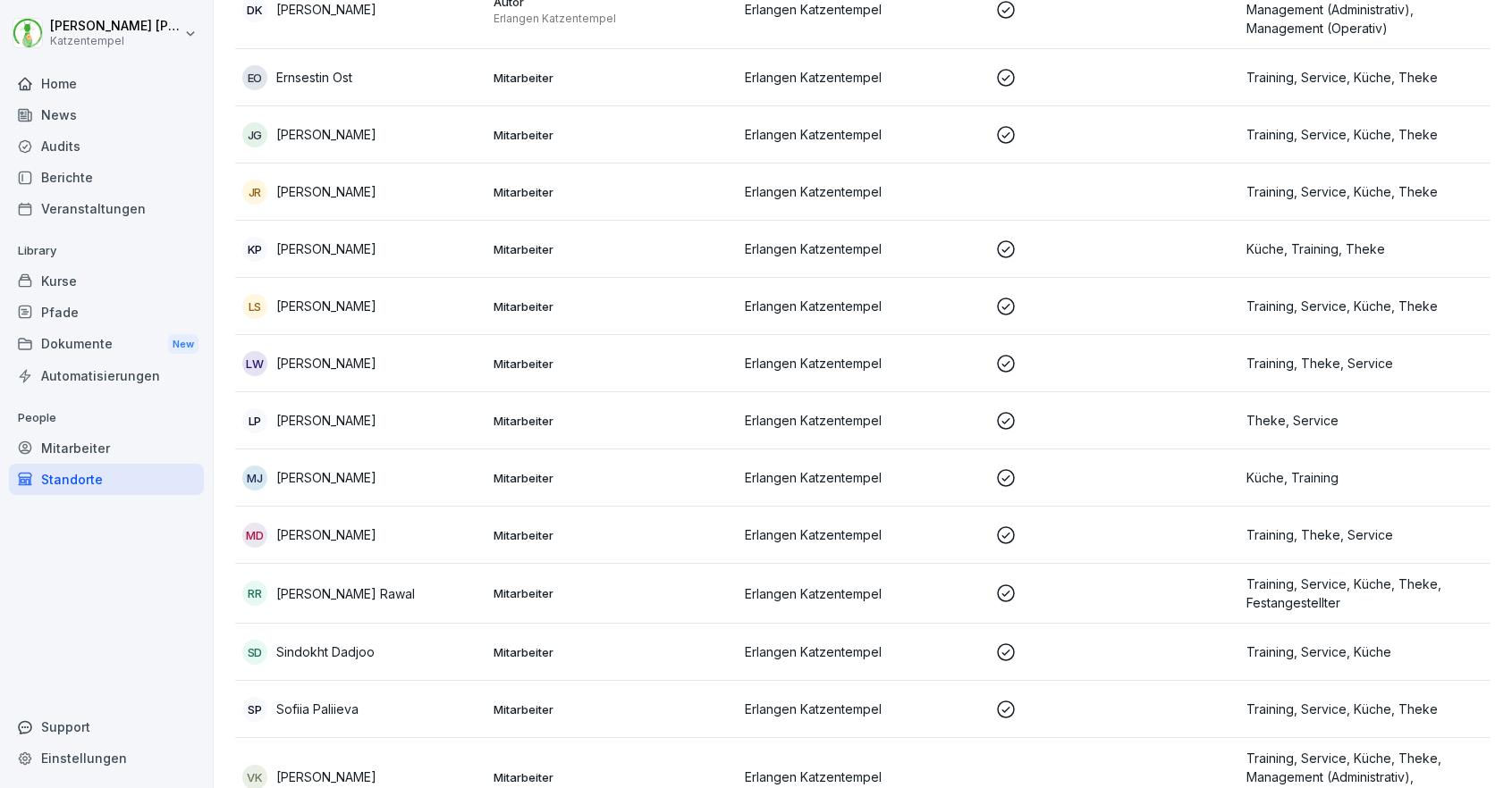
click at [334, 535] on p "[PERSON_NAME]" at bounding box center [326, 535] width 100 height 18
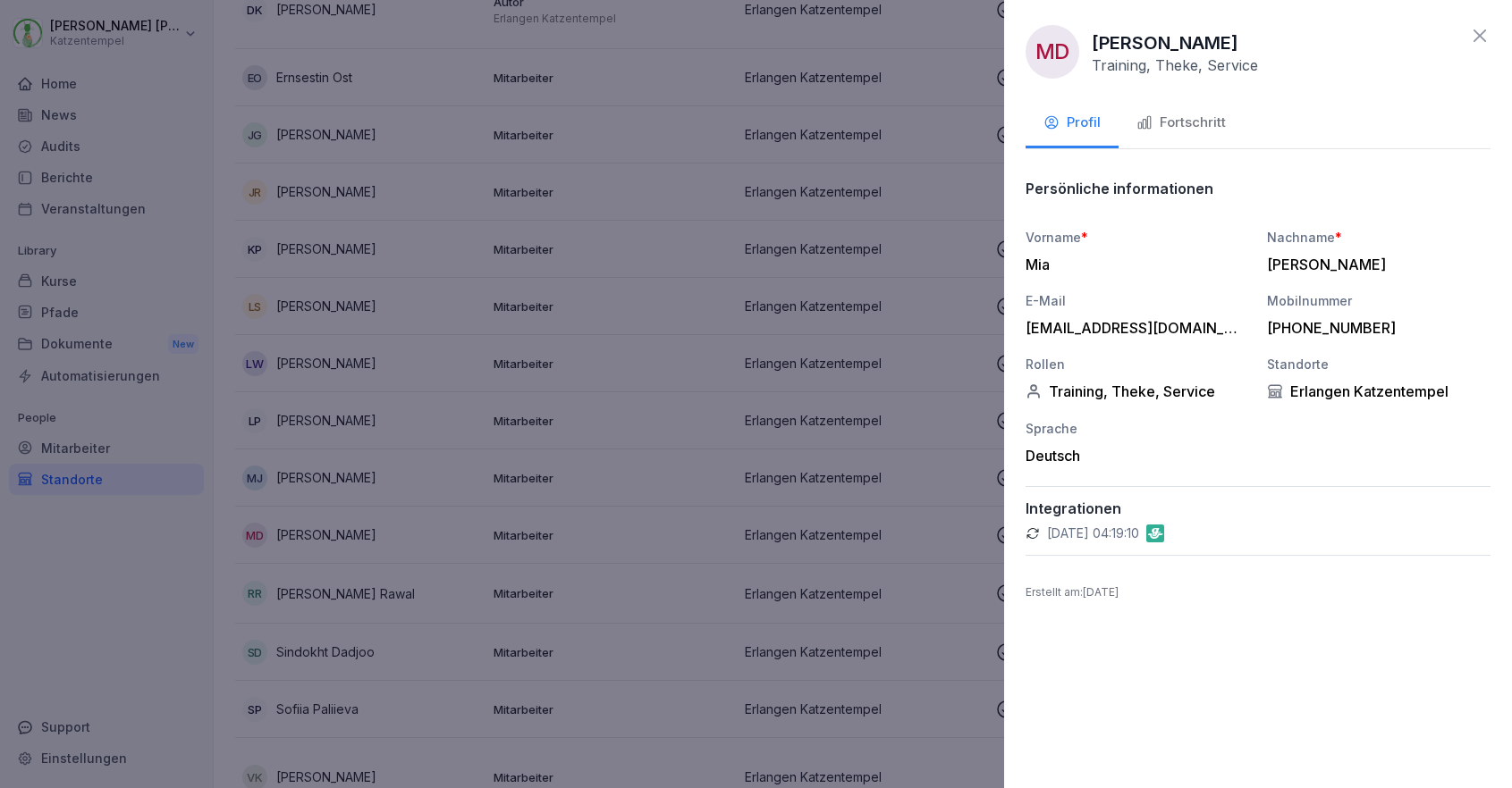
click at [260, 277] on div at bounding box center [756, 394] width 1512 height 788
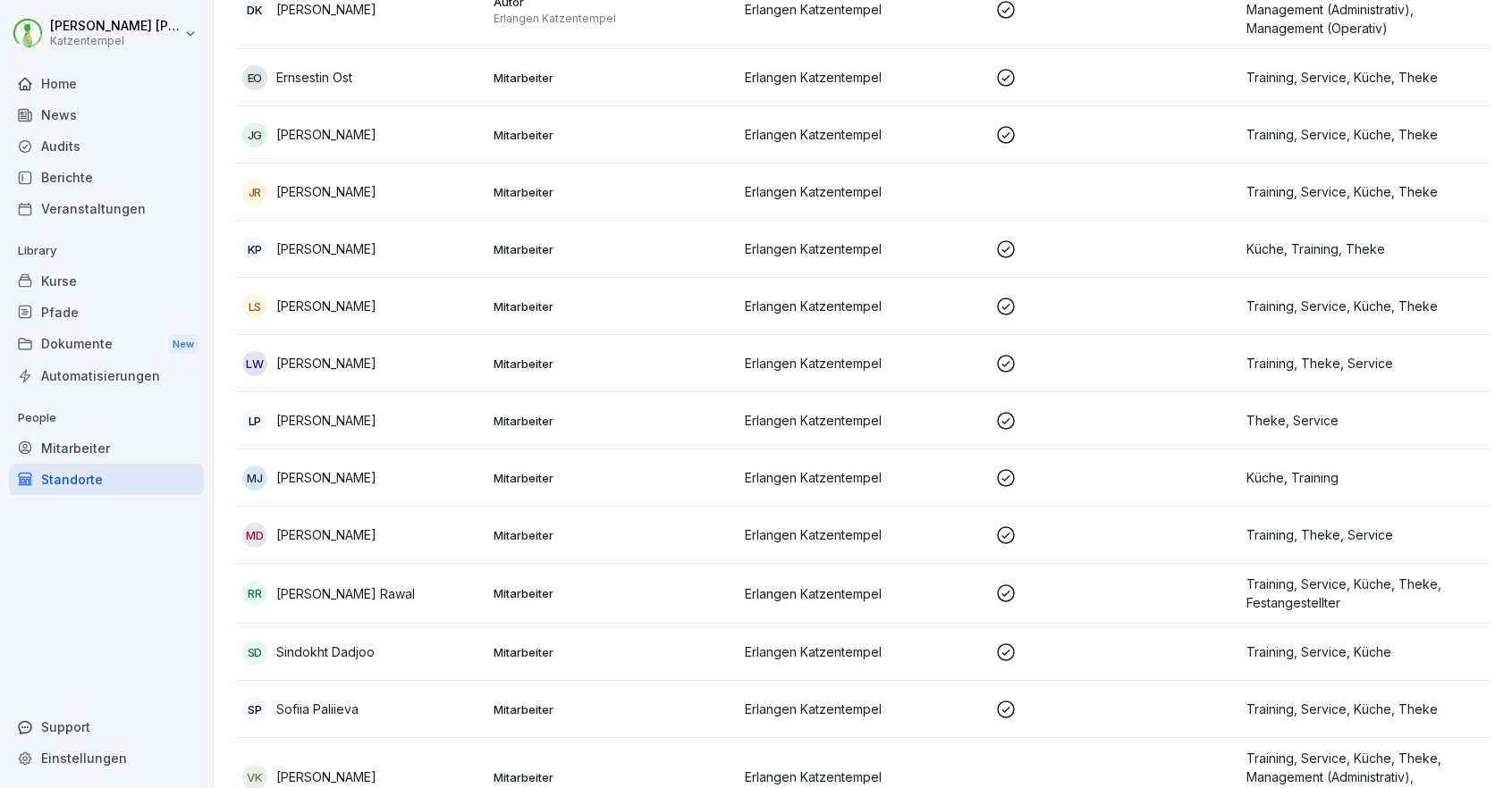
click at [115, 286] on div "Kurse" at bounding box center [106, 281] width 195 height 31
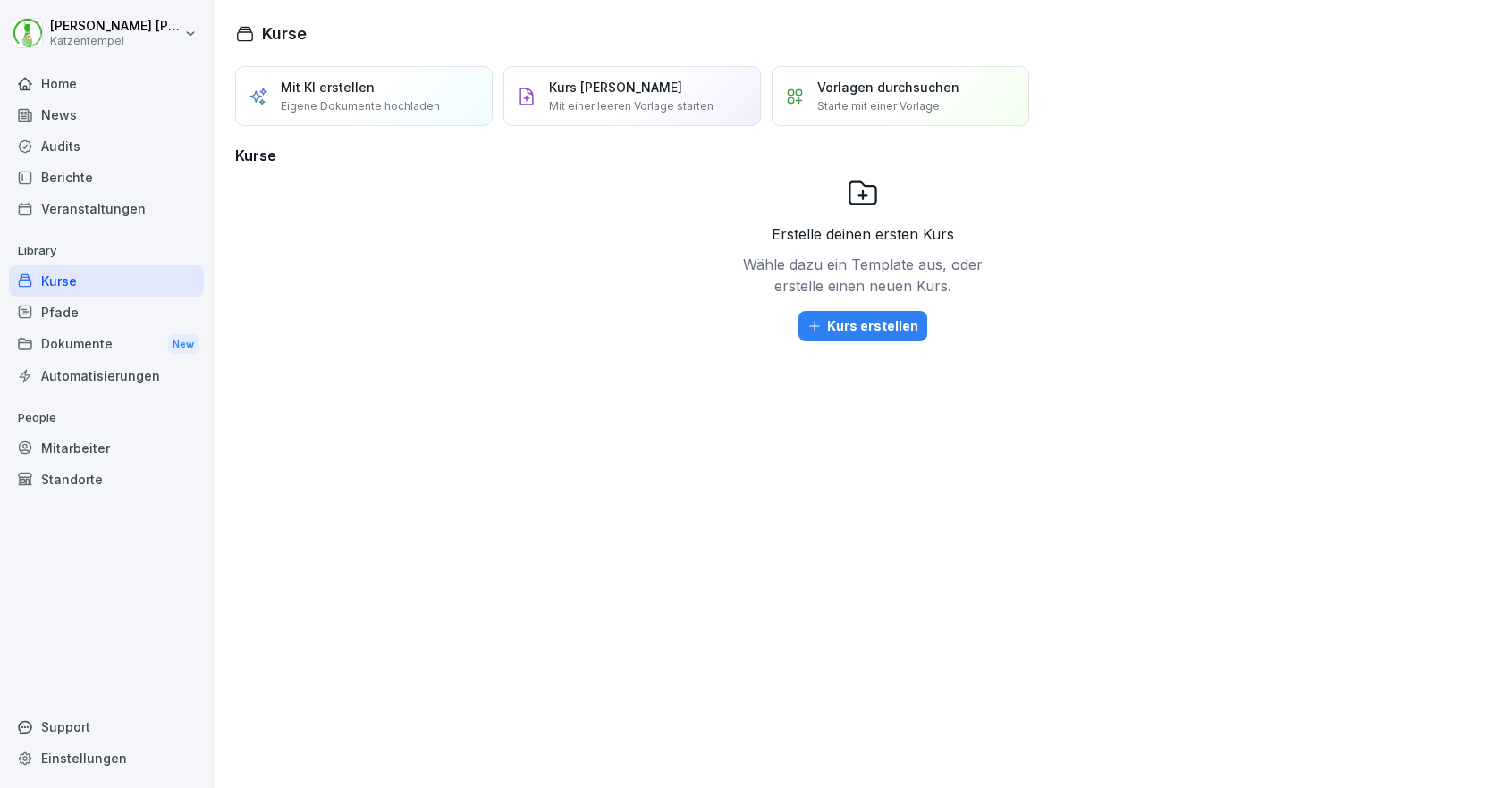
click at [99, 179] on div "Berichte" at bounding box center [106, 177] width 195 height 31
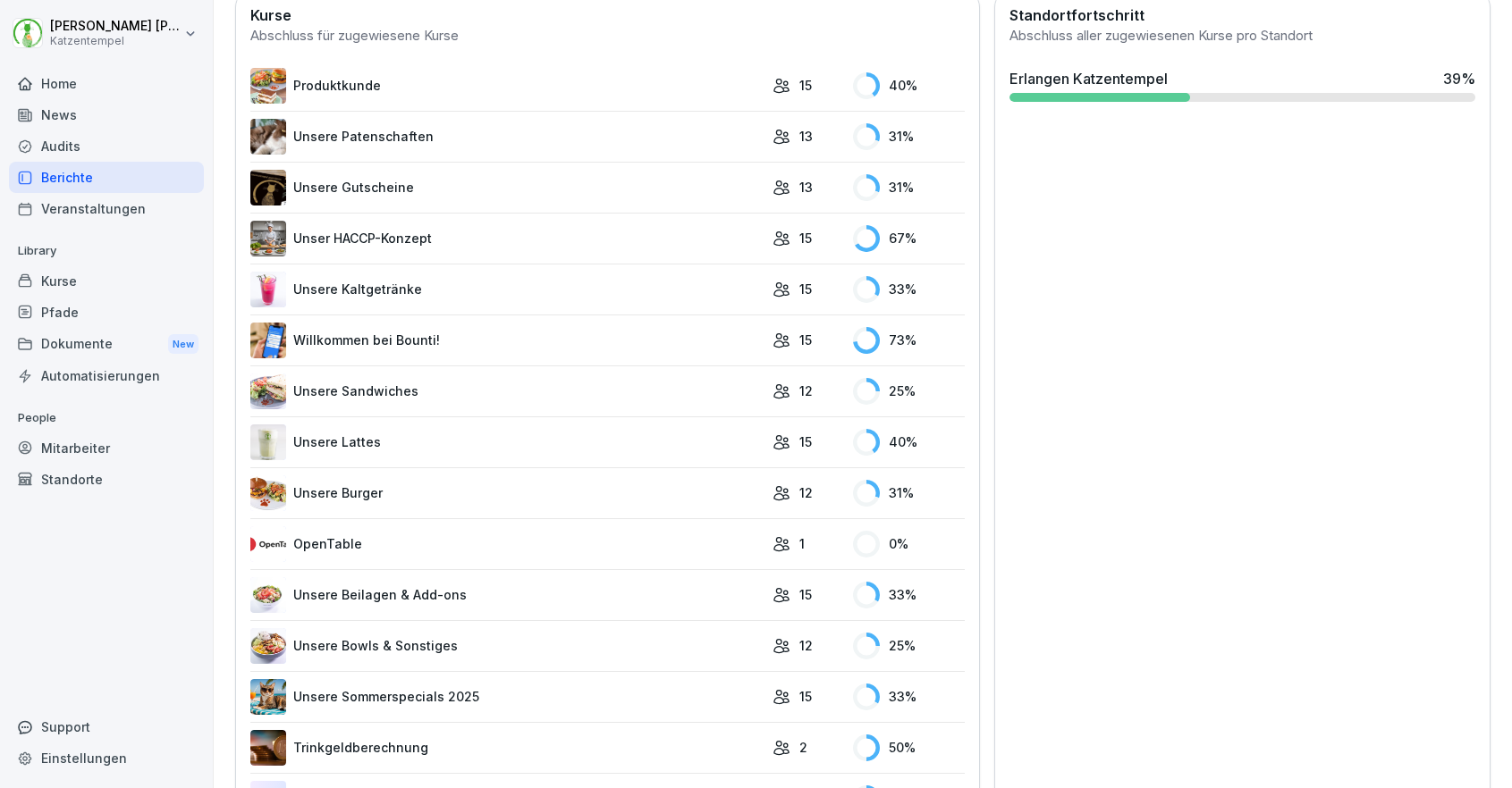
scroll to position [533, 0]
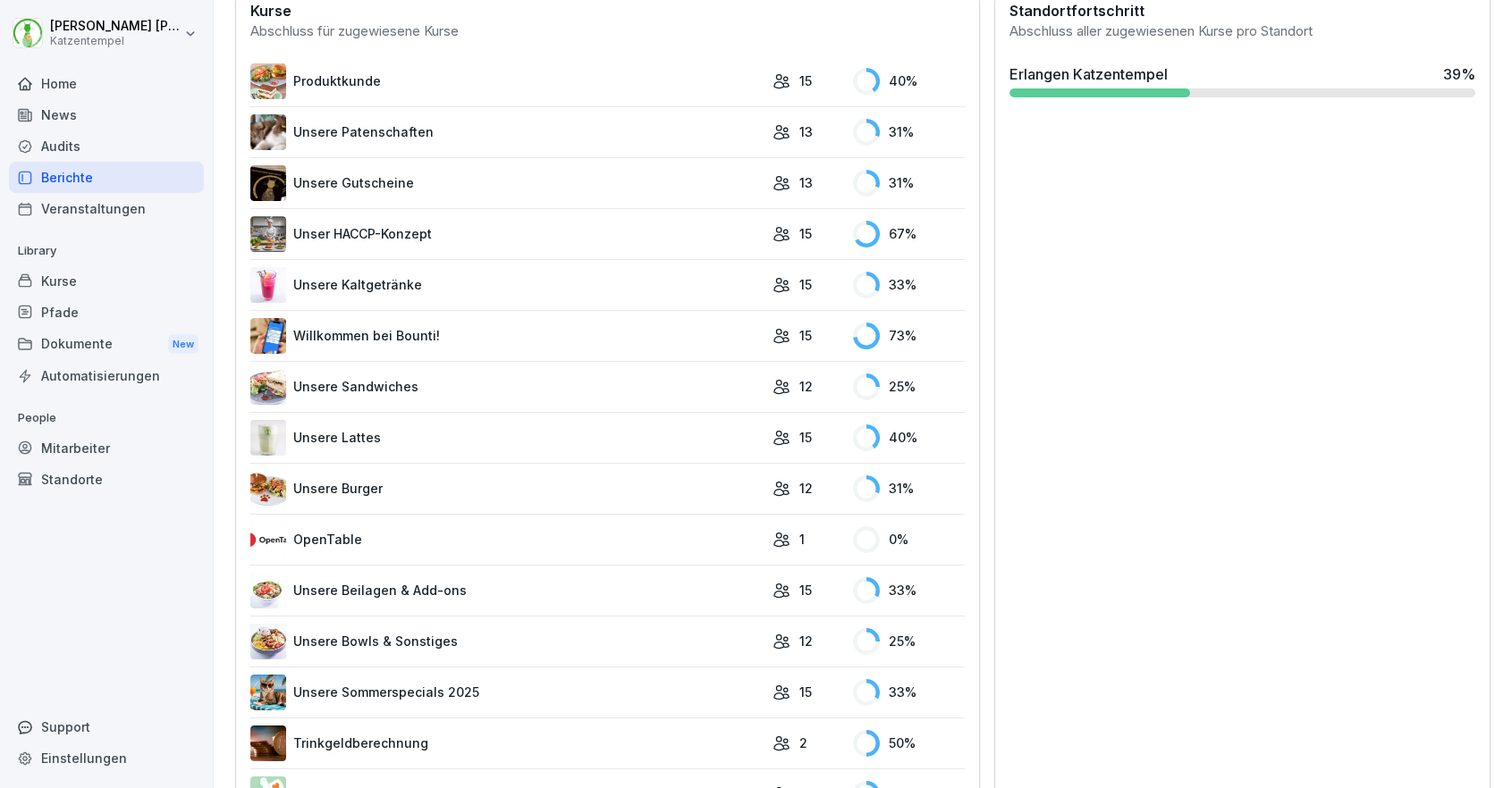
click at [365, 482] on link "Unsere Burger" at bounding box center [506, 489] width 513 height 36
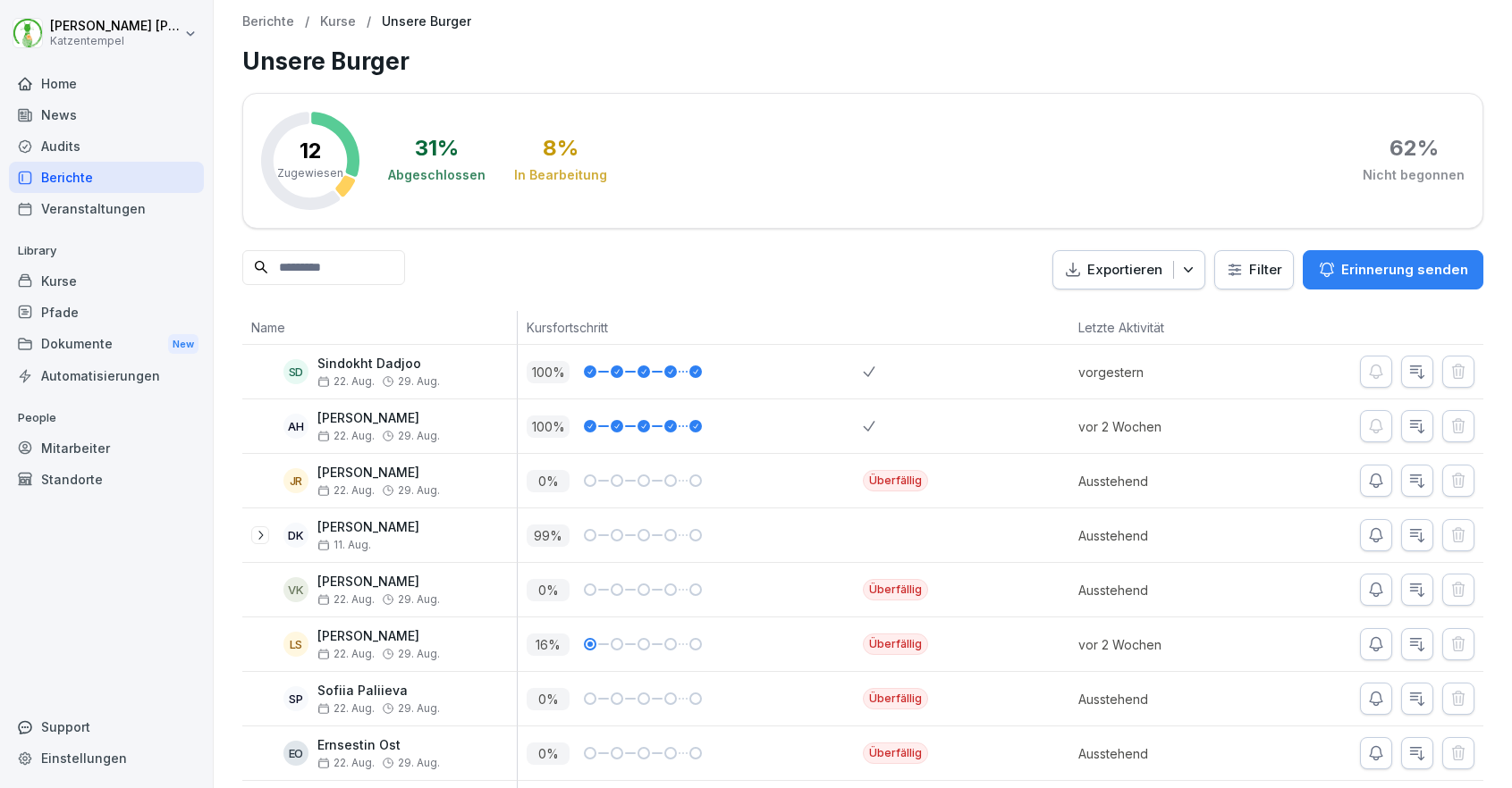
click at [1376, 263] on p "Erinnerung senden" at bounding box center [1404, 269] width 127 height 19
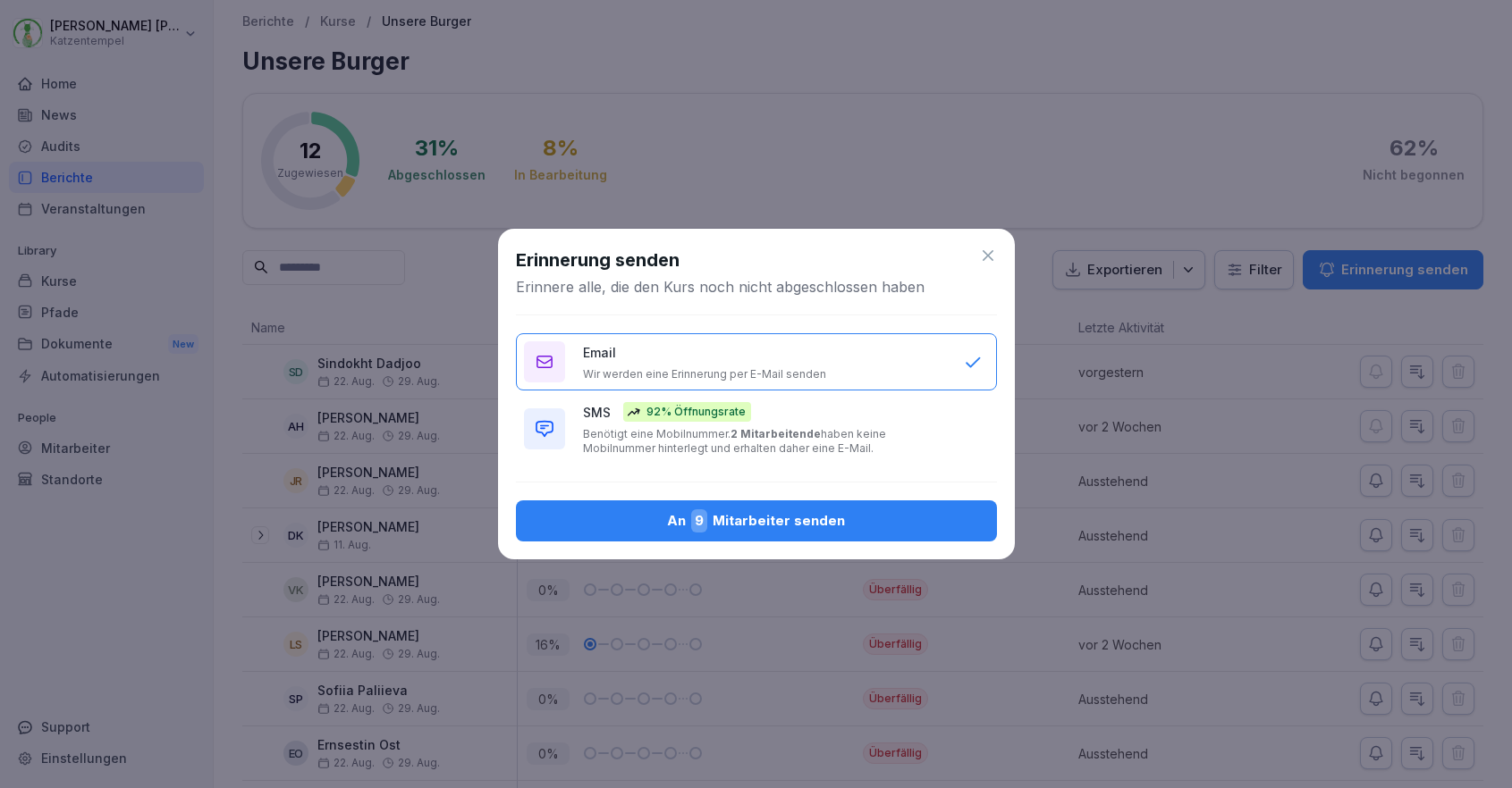
click at [885, 429] on p "Benötigt eine Mobilnummer. 2 Mitarbeitende haben keine Mobilnummer hinterlegt u…" at bounding box center [764, 441] width 363 height 29
click at [863, 520] on div "An 9 Mitarbeiter senden" at bounding box center [756, 520] width 452 height 23
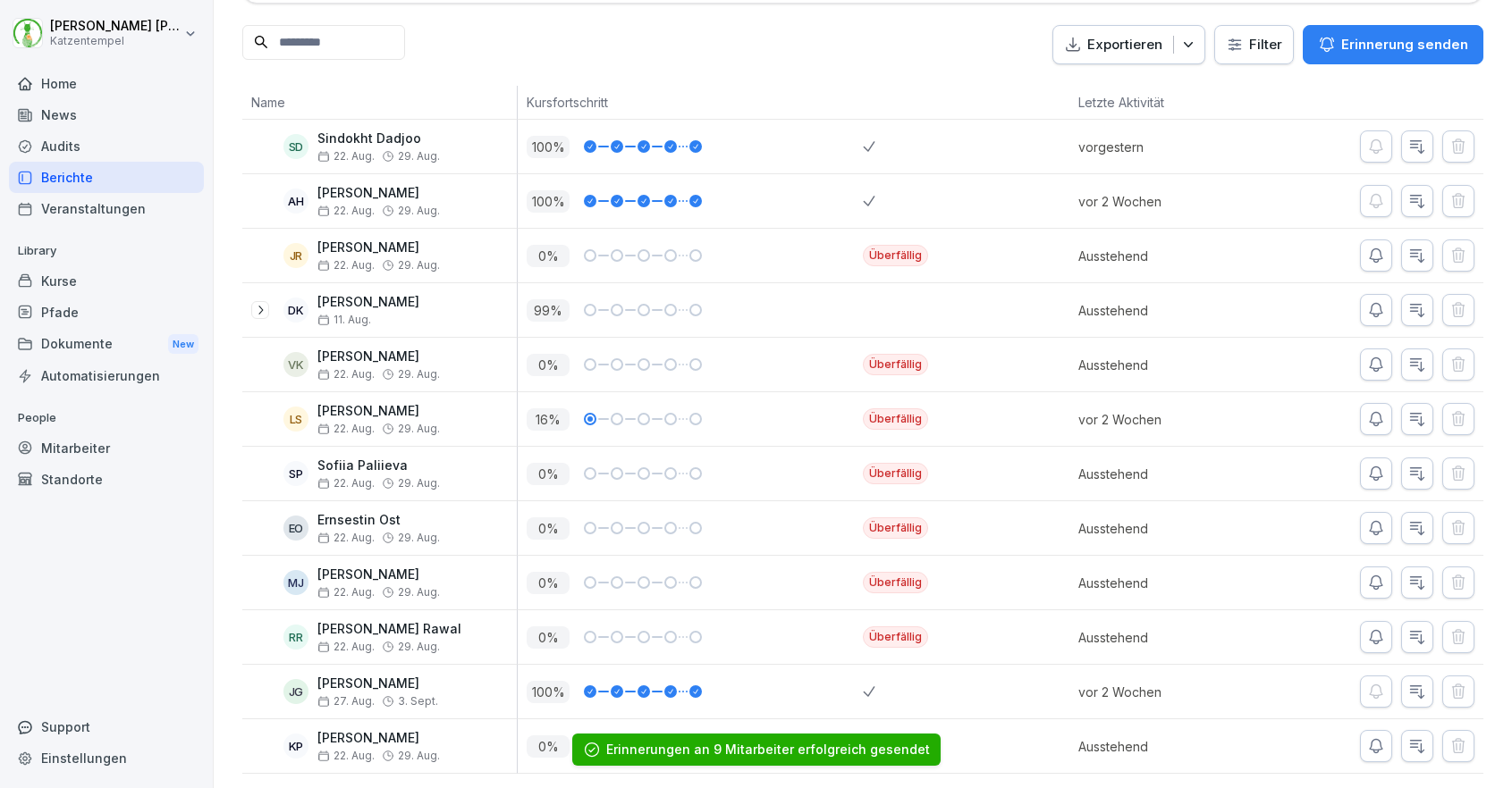
scroll to position [224, 0]
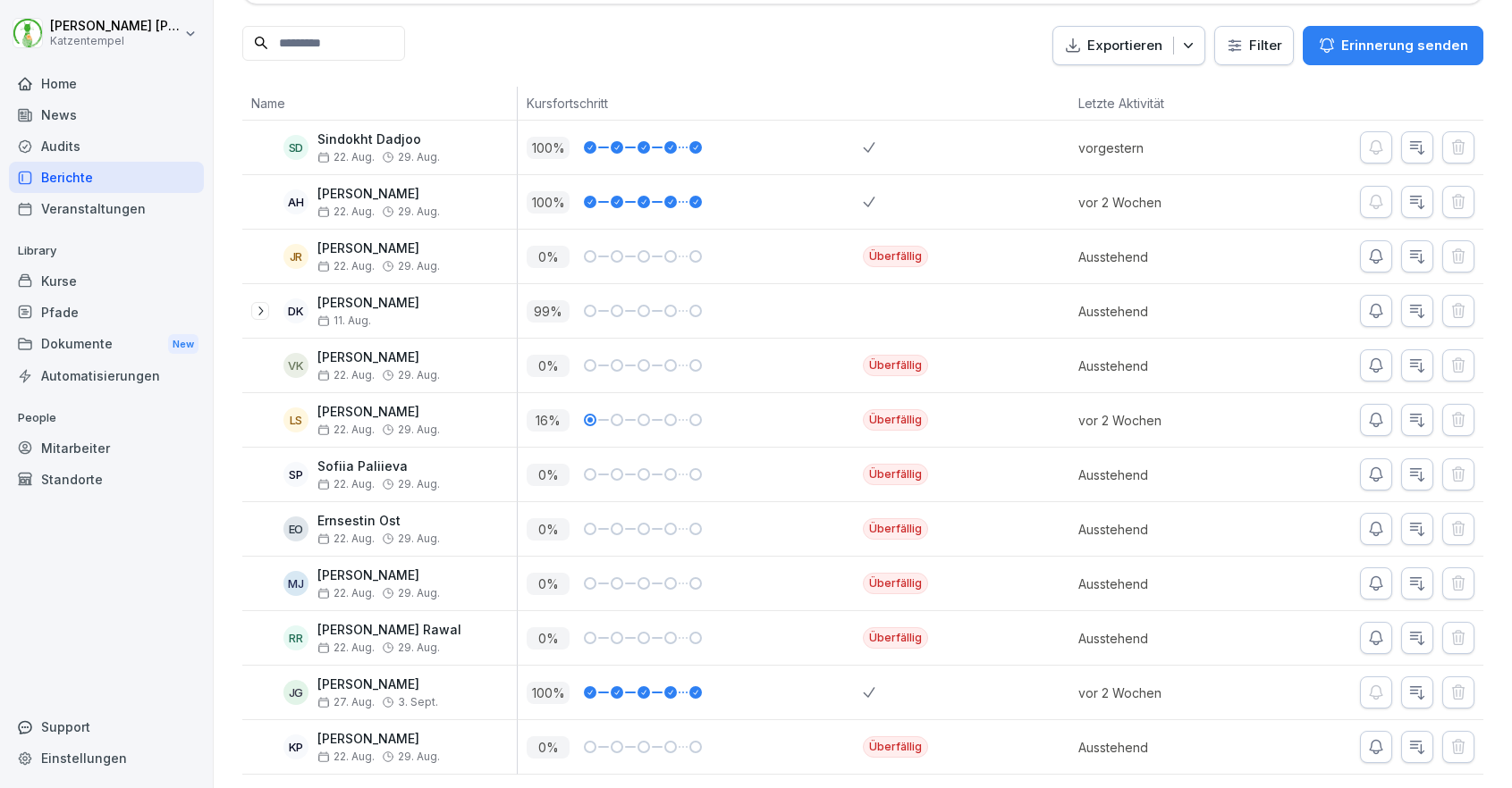
click at [96, 177] on div "Berichte" at bounding box center [106, 177] width 195 height 31
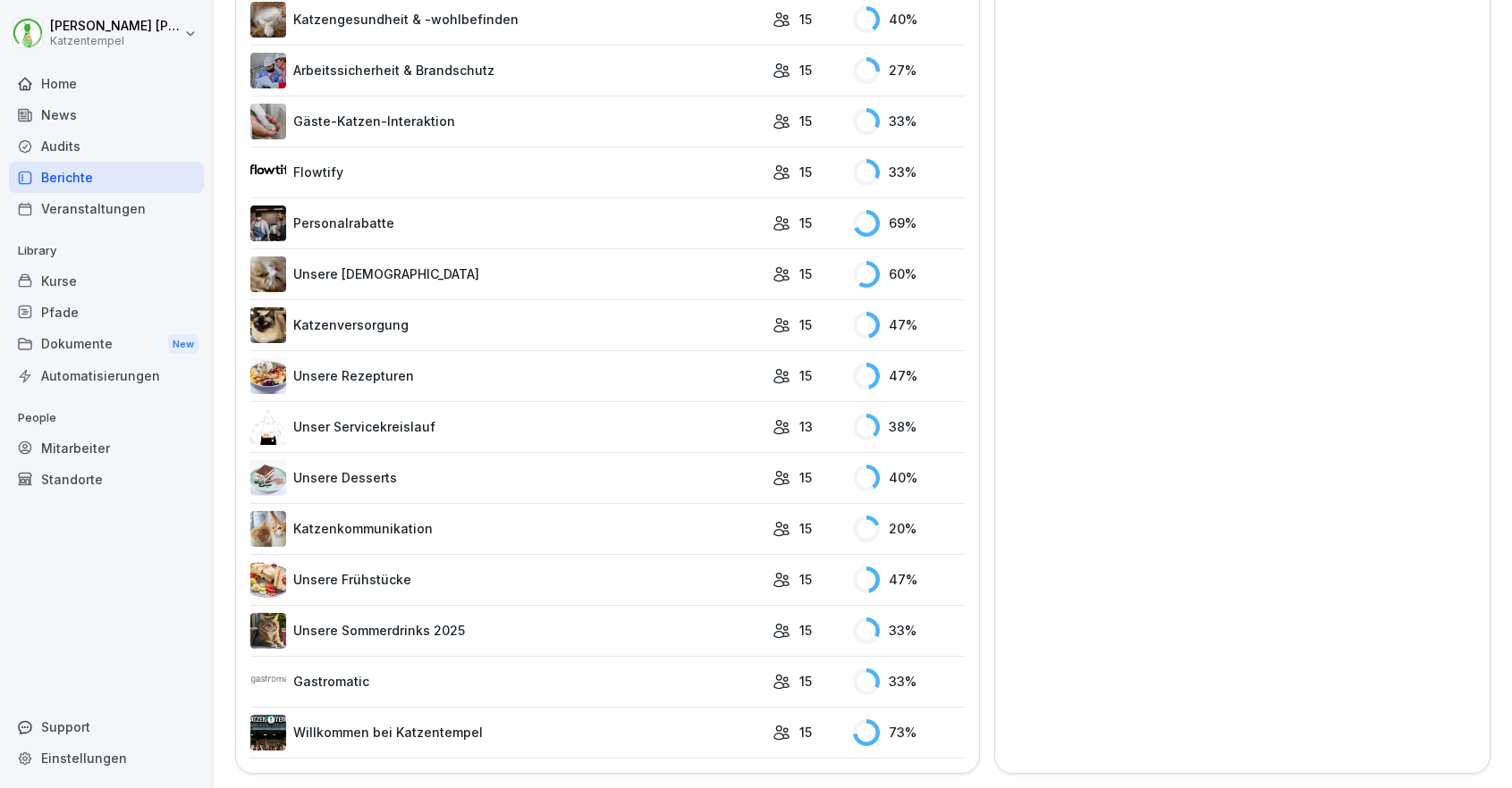
scroll to position [1460, 0]
click at [468, 519] on link "Katzenkommunikation" at bounding box center [506, 529] width 513 height 36
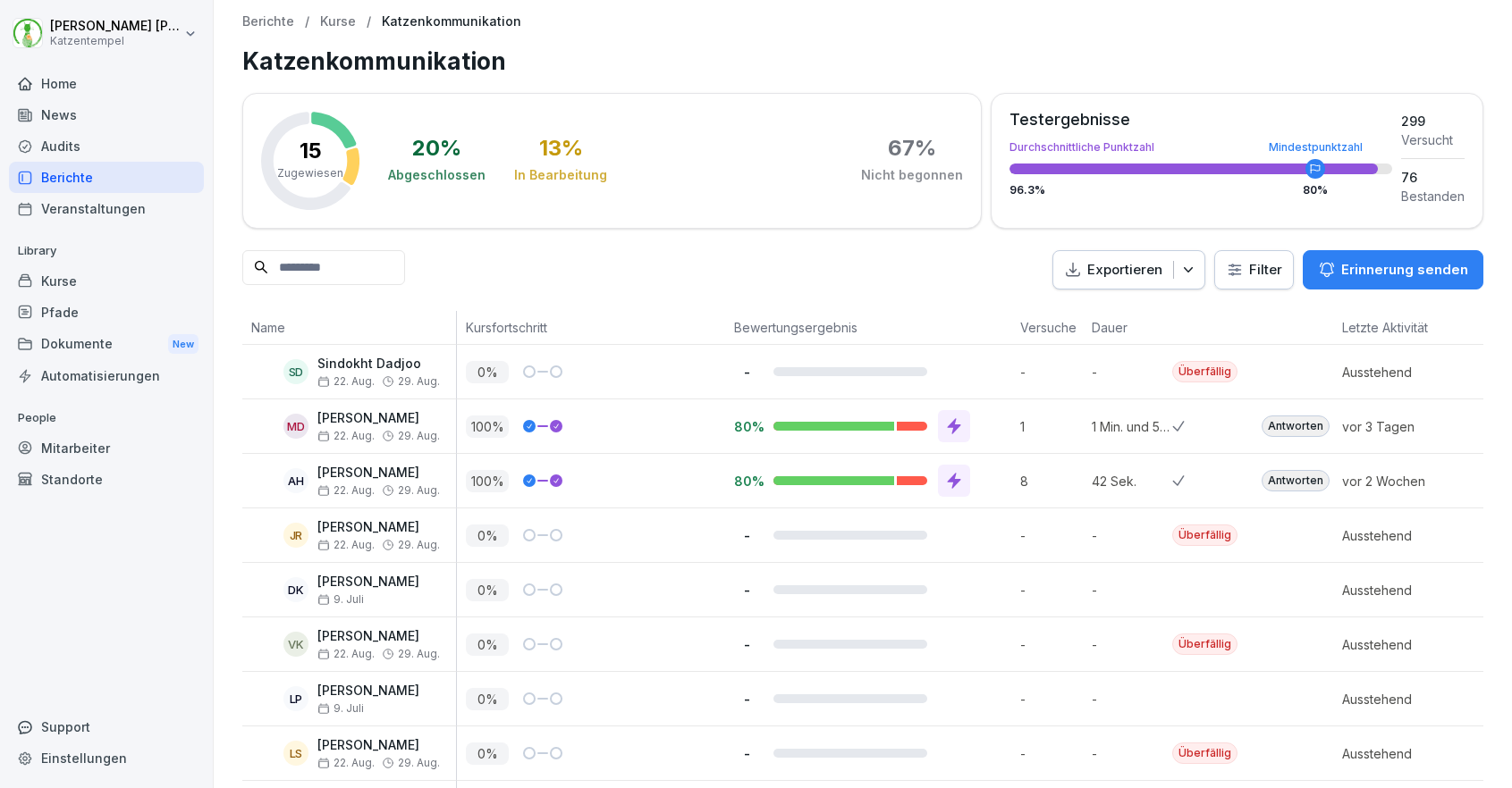
click at [1372, 271] on p "Erinnerung senden" at bounding box center [1404, 269] width 127 height 19
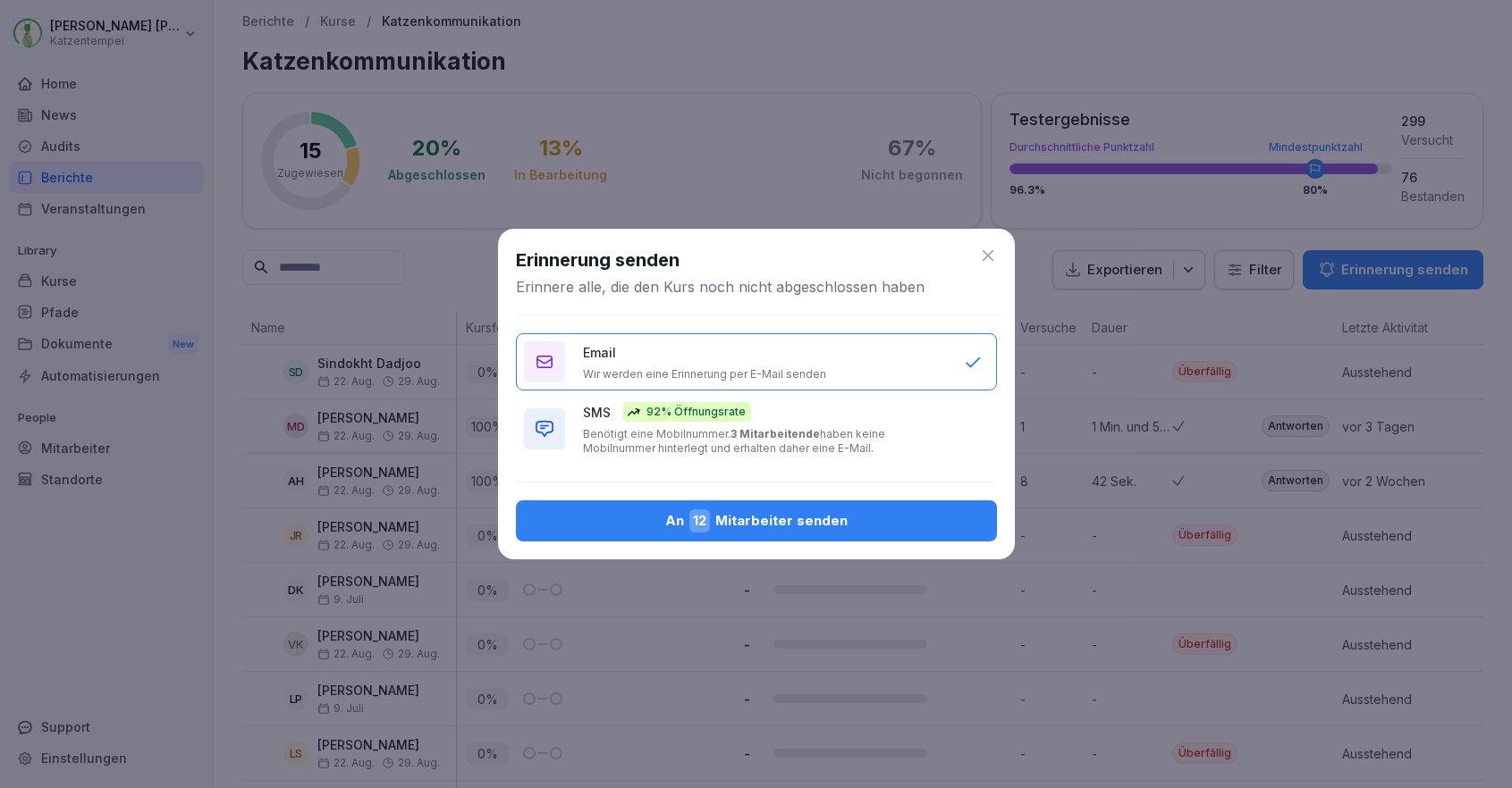
click at [770, 516] on div "An 12 Mitarbeiter senden" at bounding box center [756, 520] width 452 height 23
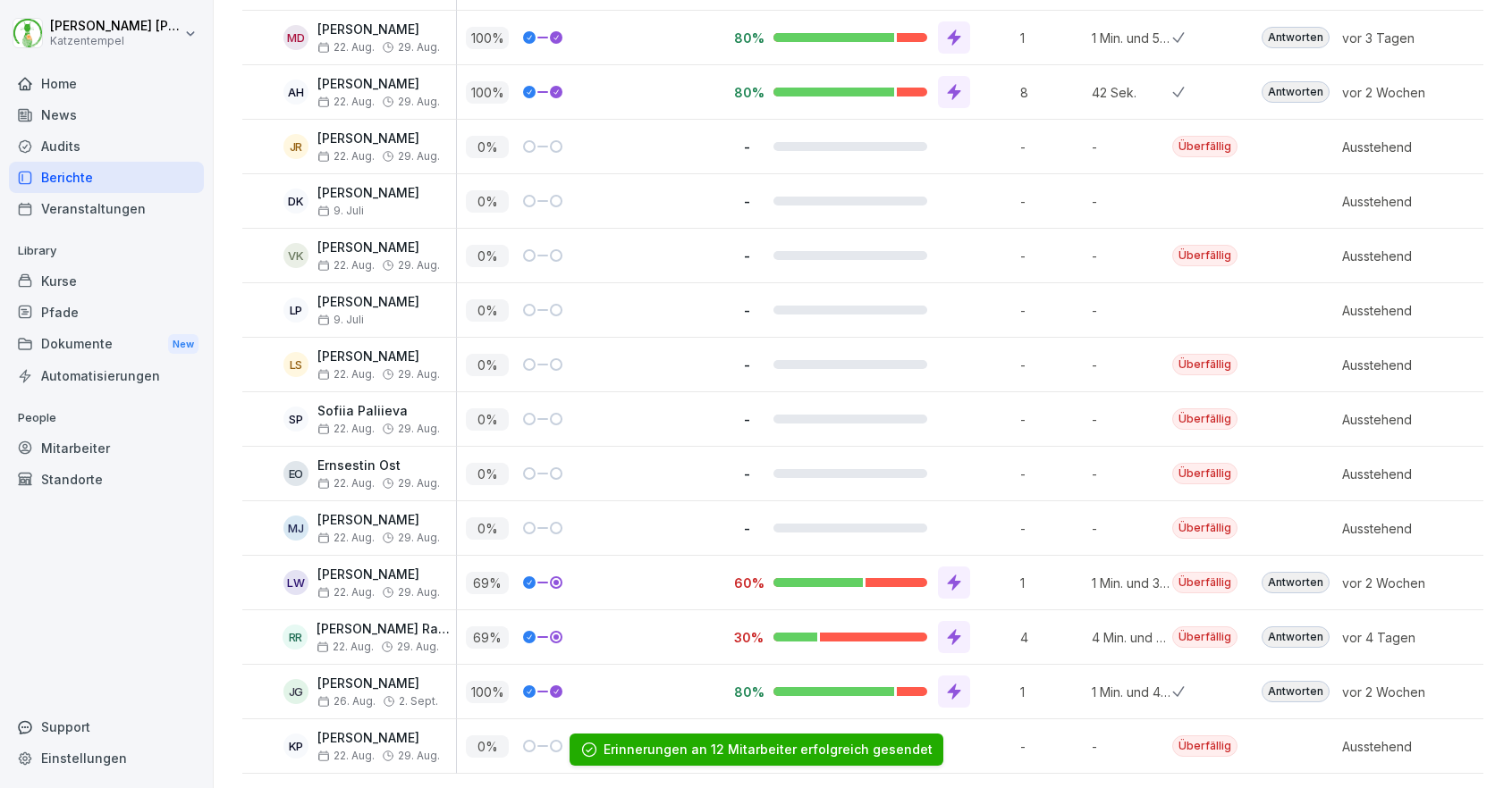
scroll to position [388, 0]
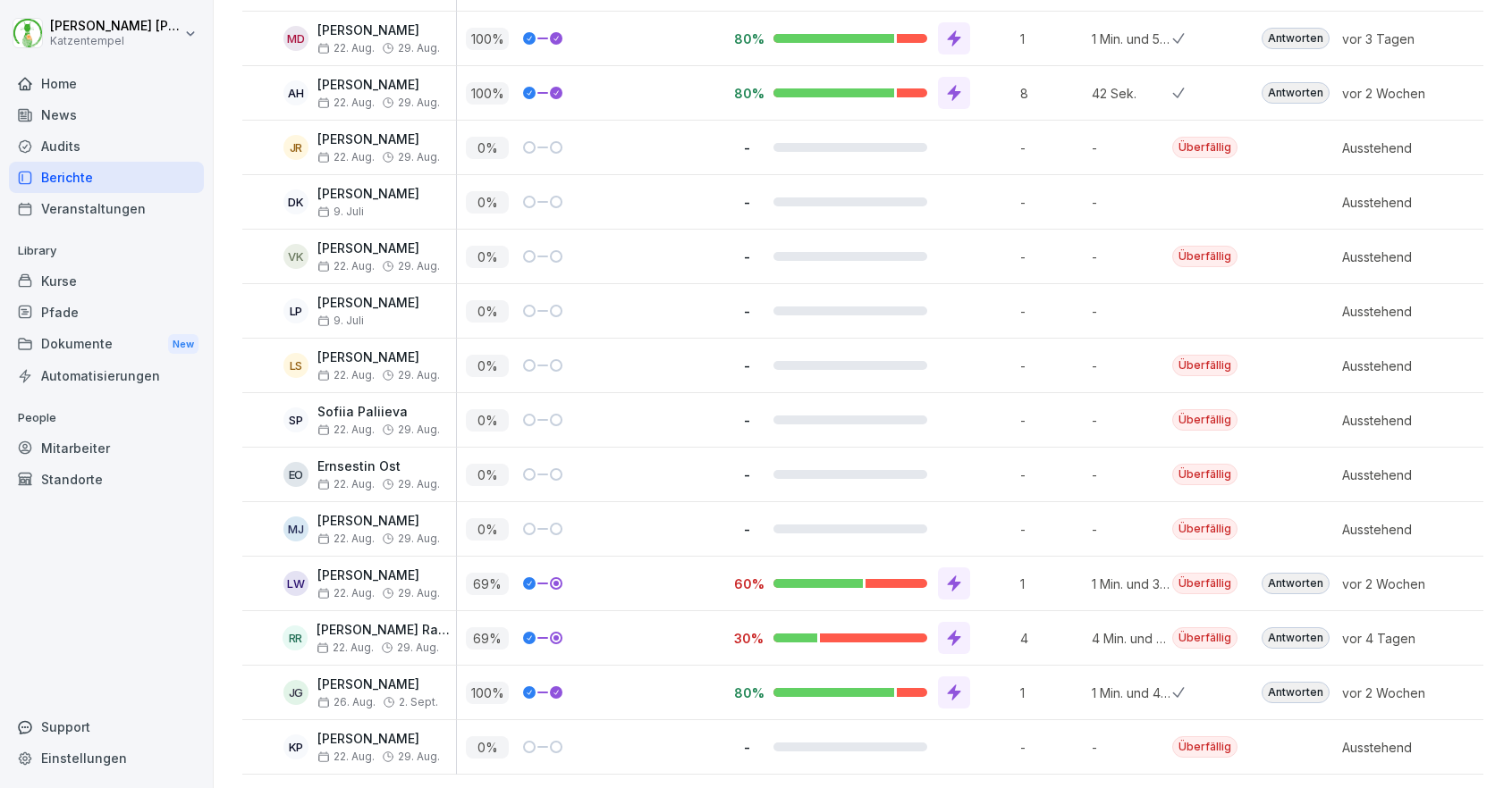
click at [126, 183] on div "Berichte" at bounding box center [106, 177] width 195 height 31
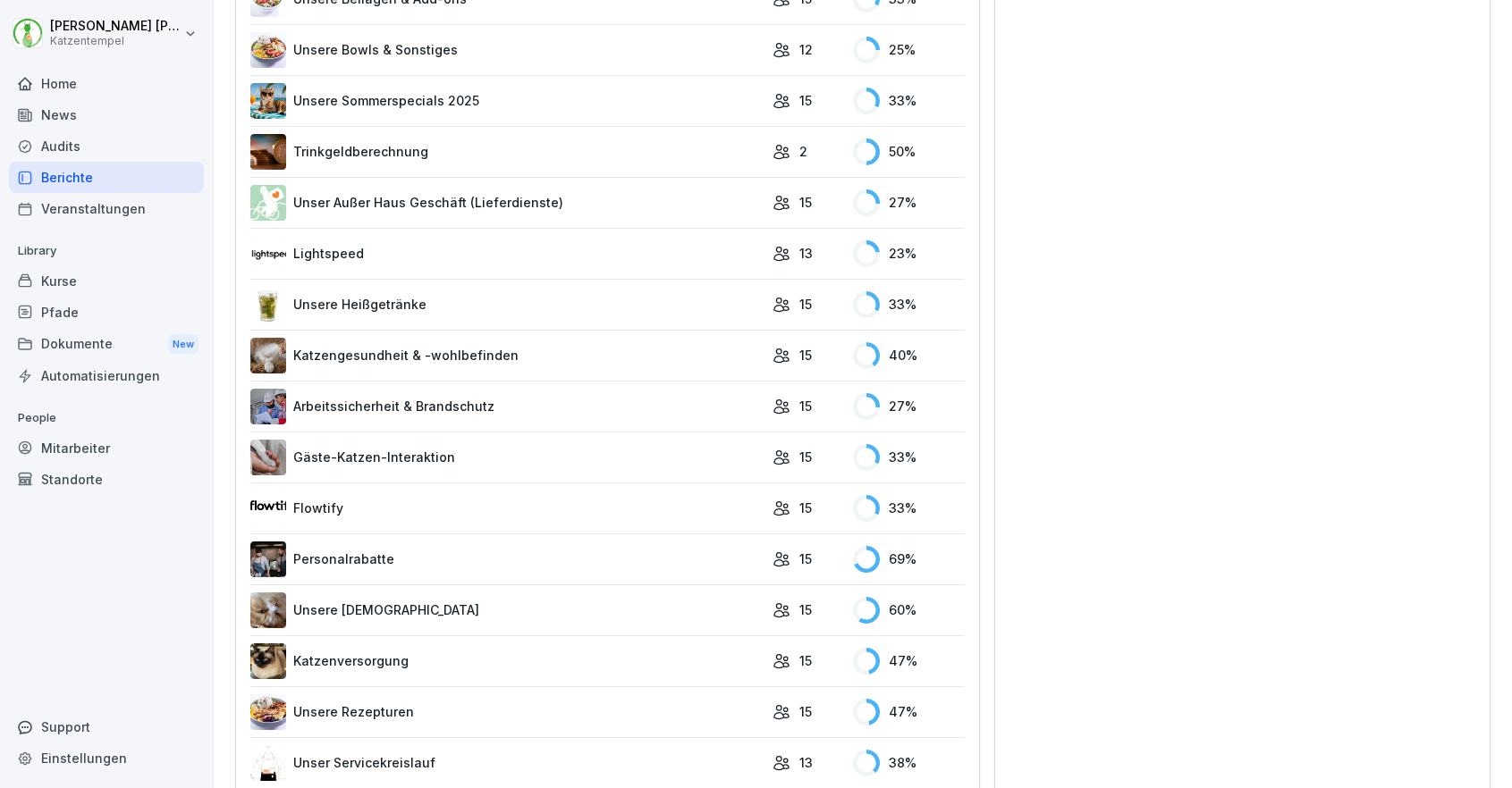
scroll to position [1132, 0]
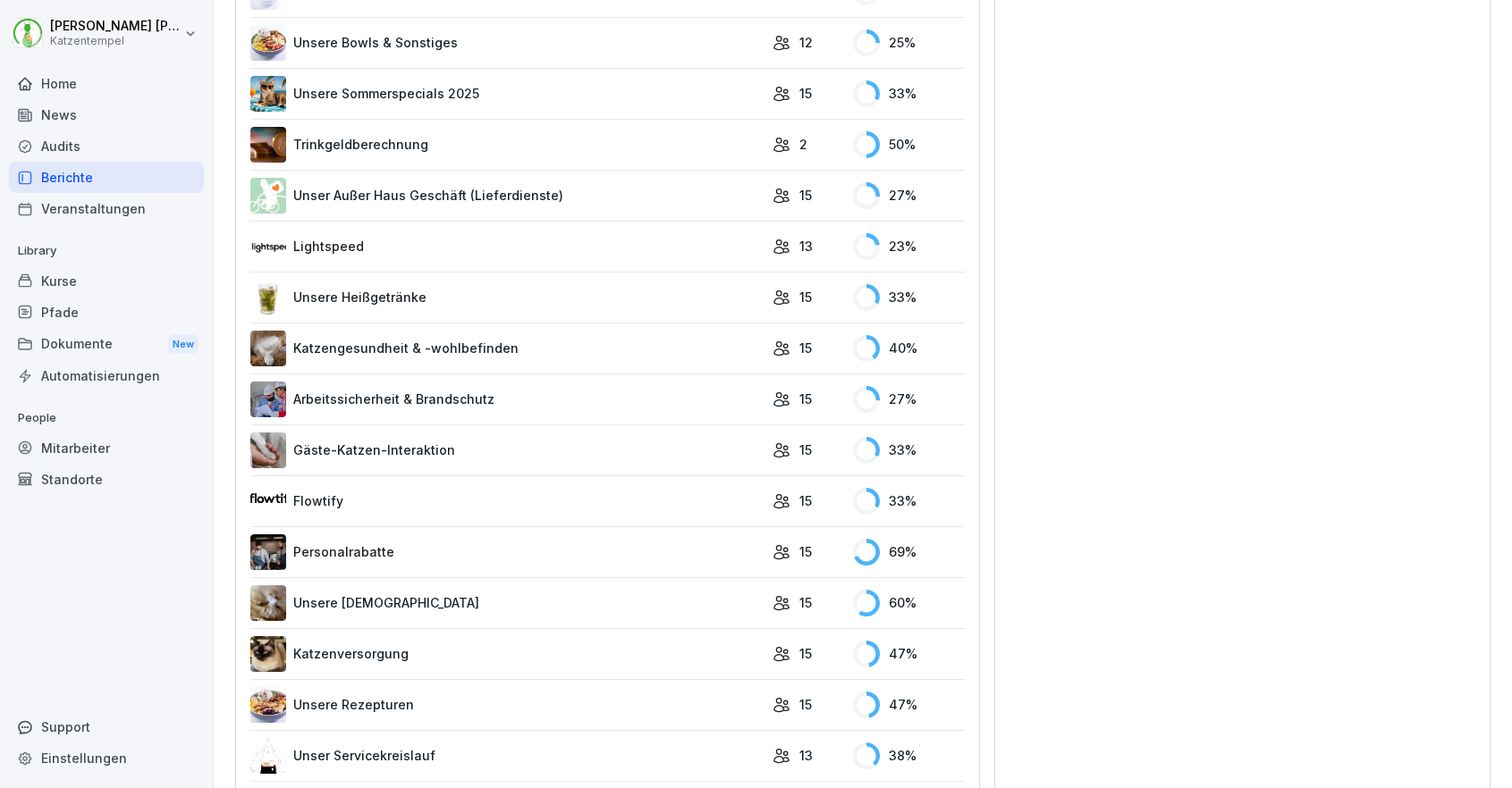
click at [575, 350] on link "Katzengesundheit & -wohlbefinden" at bounding box center [506, 348] width 513 height 36
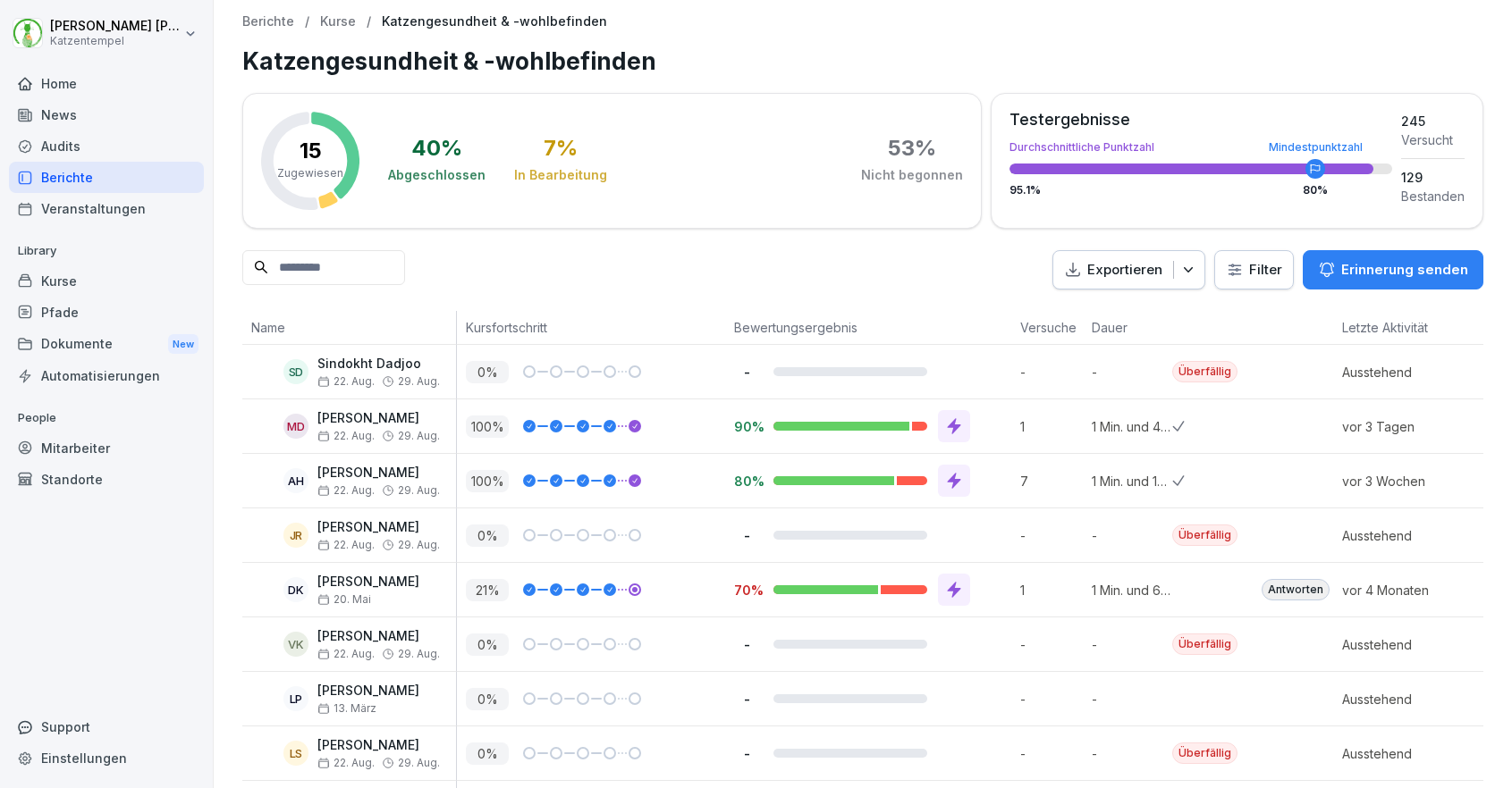
click at [1384, 265] on p "Erinnerung senden" at bounding box center [1404, 269] width 127 height 19
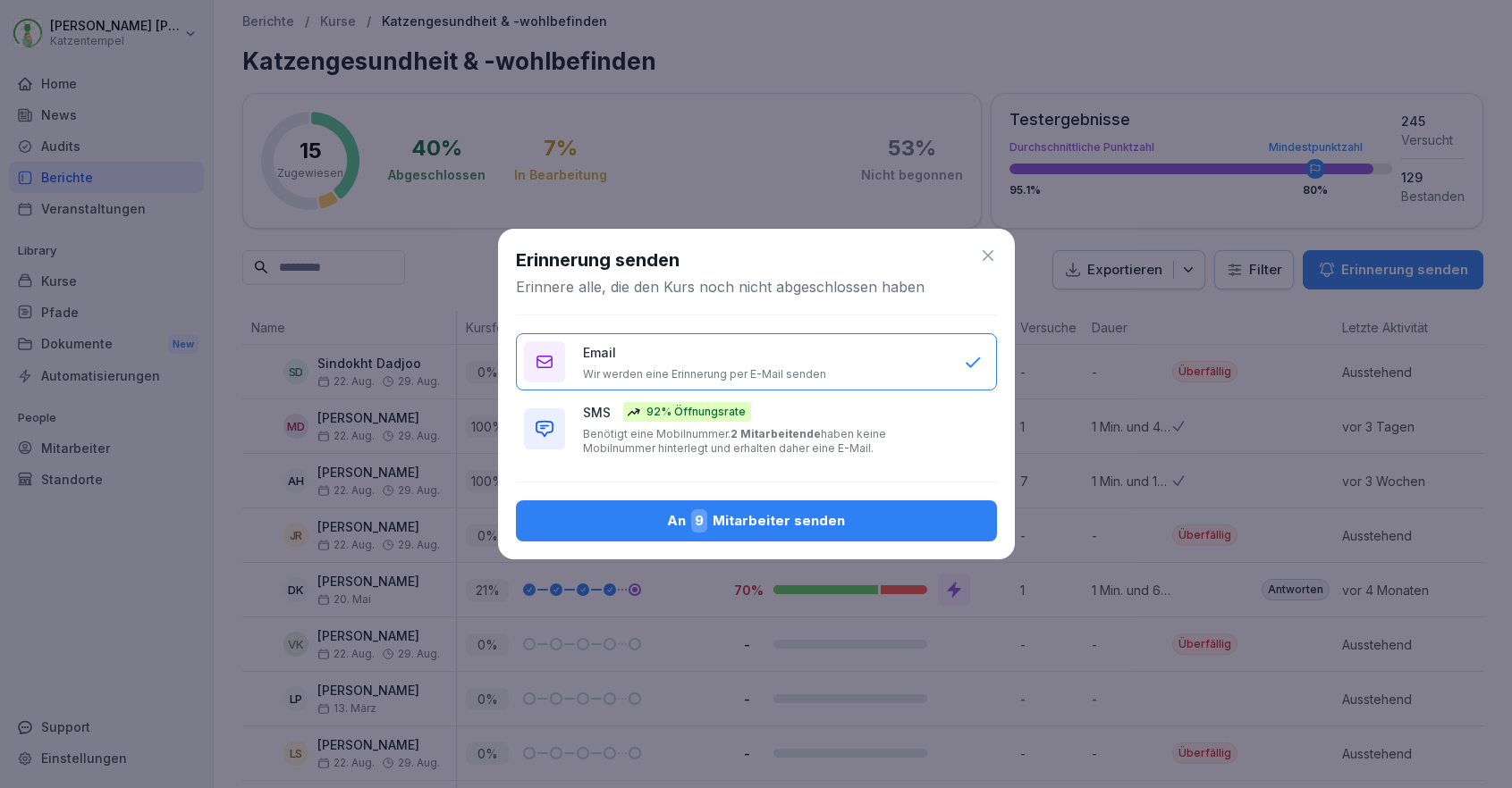
click at [835, 442] on p "Benötigt eine Mobilnummer. 2 Mitarbeitende haben keine Mobilnummer hinterlegt u…" at bounding box center [764, 441] width 363 height 29
click at [832, 525] on div "An 9 Mitarbeiter senden" at bounding box center [756, 520] width 452 height 23
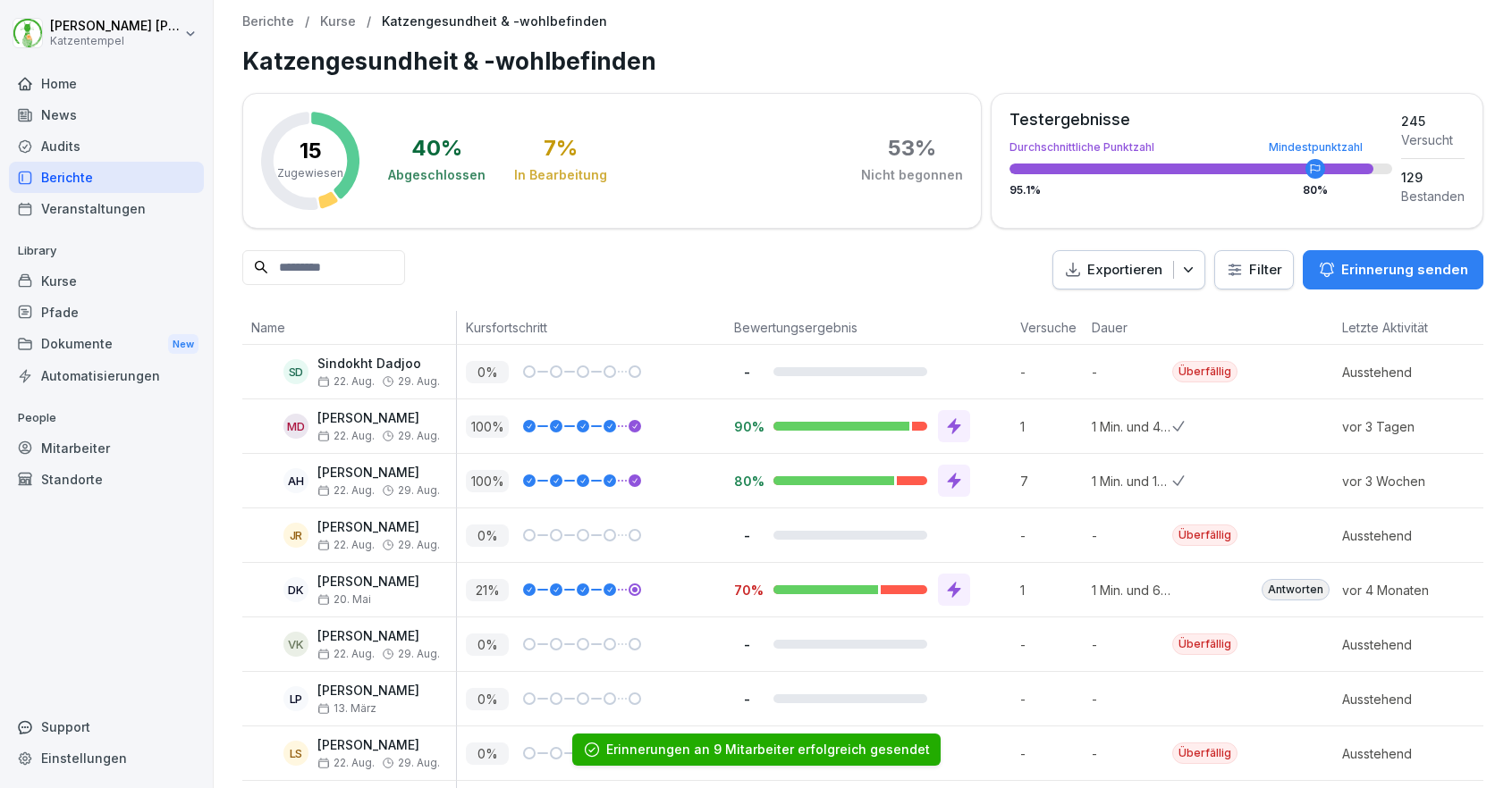
click at [1409, 274] on p "Erinnerung senden" at bounding box center [1404, 269] width 127 height 19
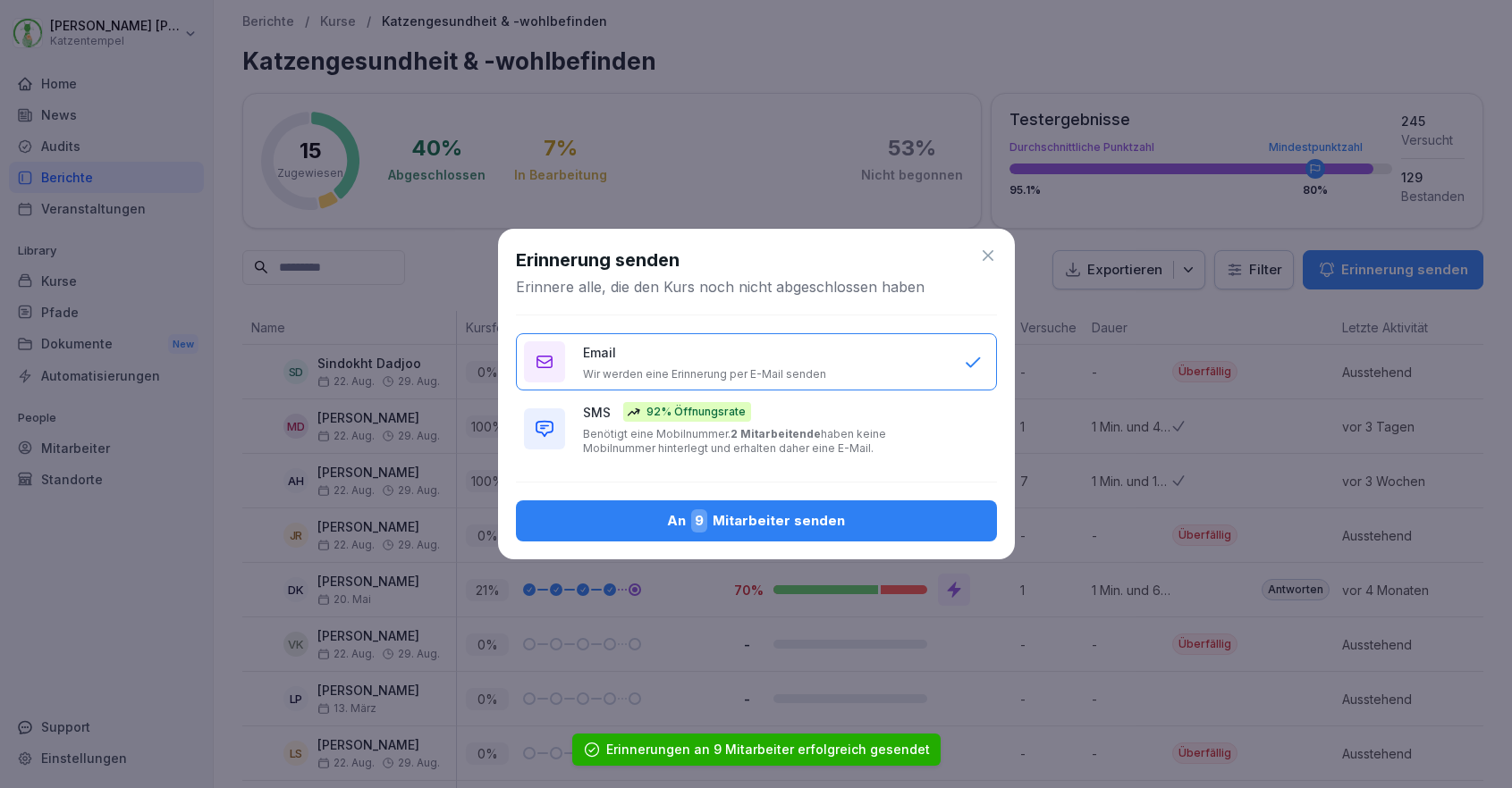
click at [860, 534] on button "An 9 Mitarbeiter senden" at bounding box center [756, 521] width 481 height 41
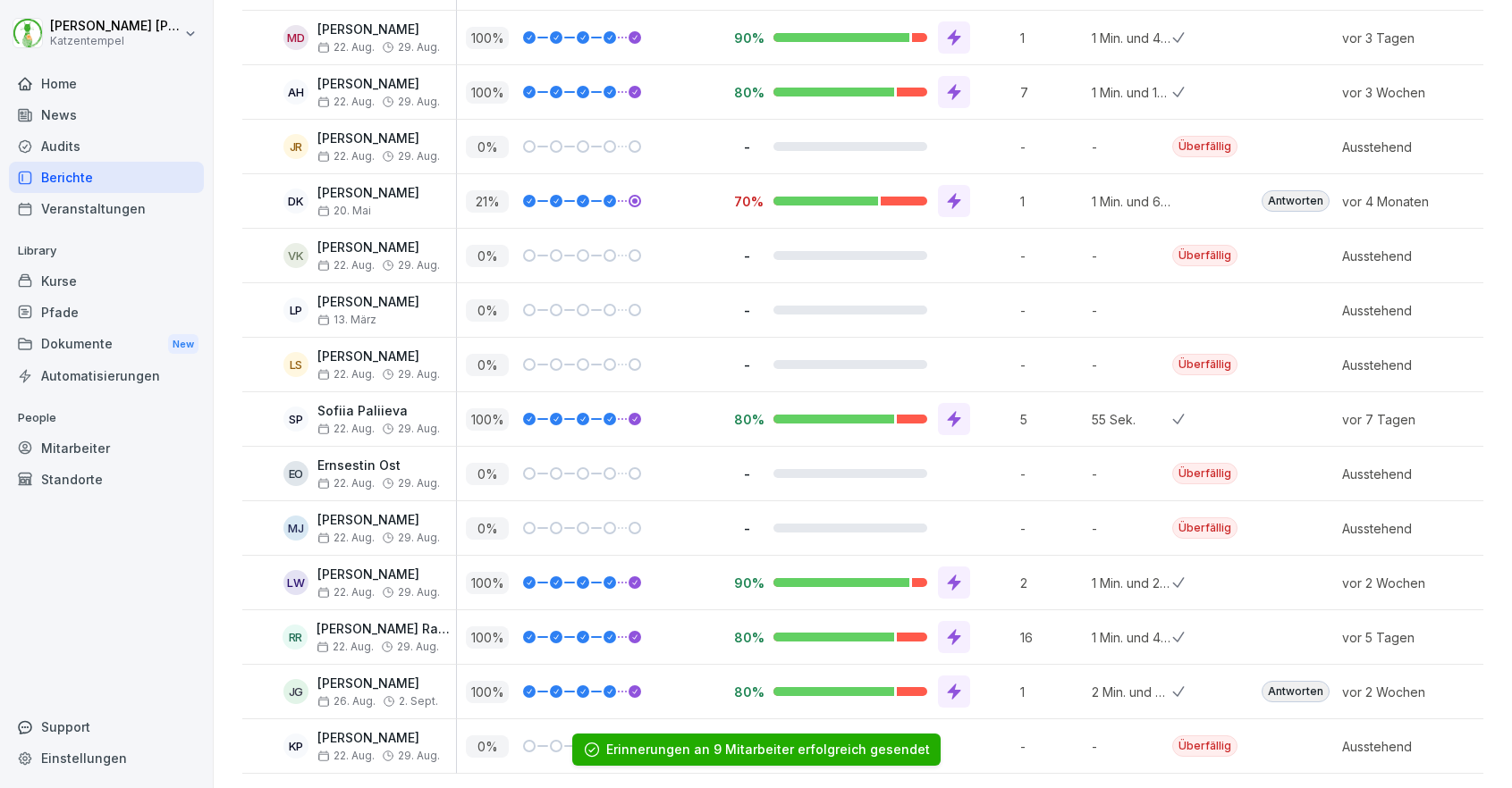
scroll to position [388, 0]
